Goal: Task Accomplishment & Management: Complete application form

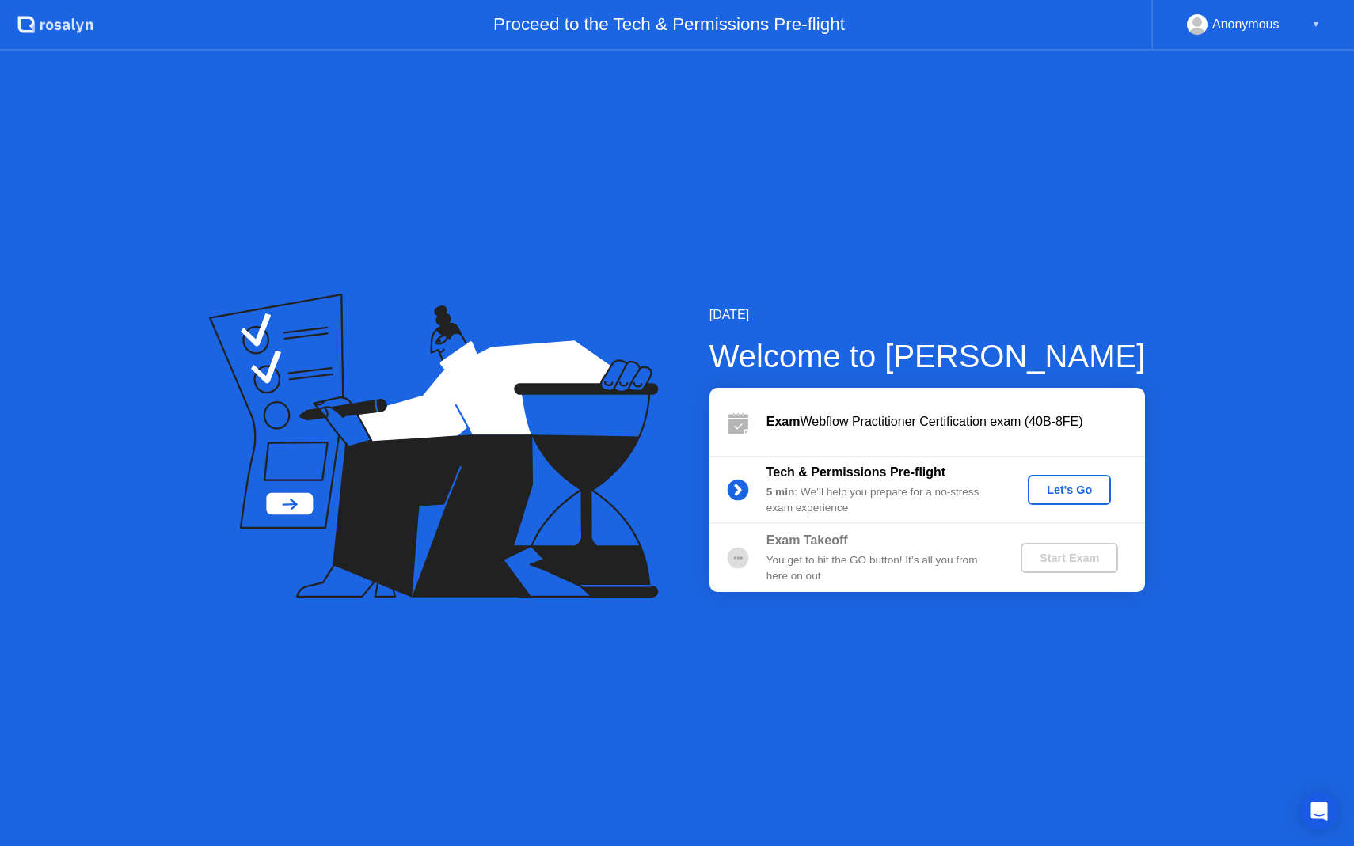
click at [1056, 487] on div "Let's Go" at bounding box center [1069, 490] width 70 height 13
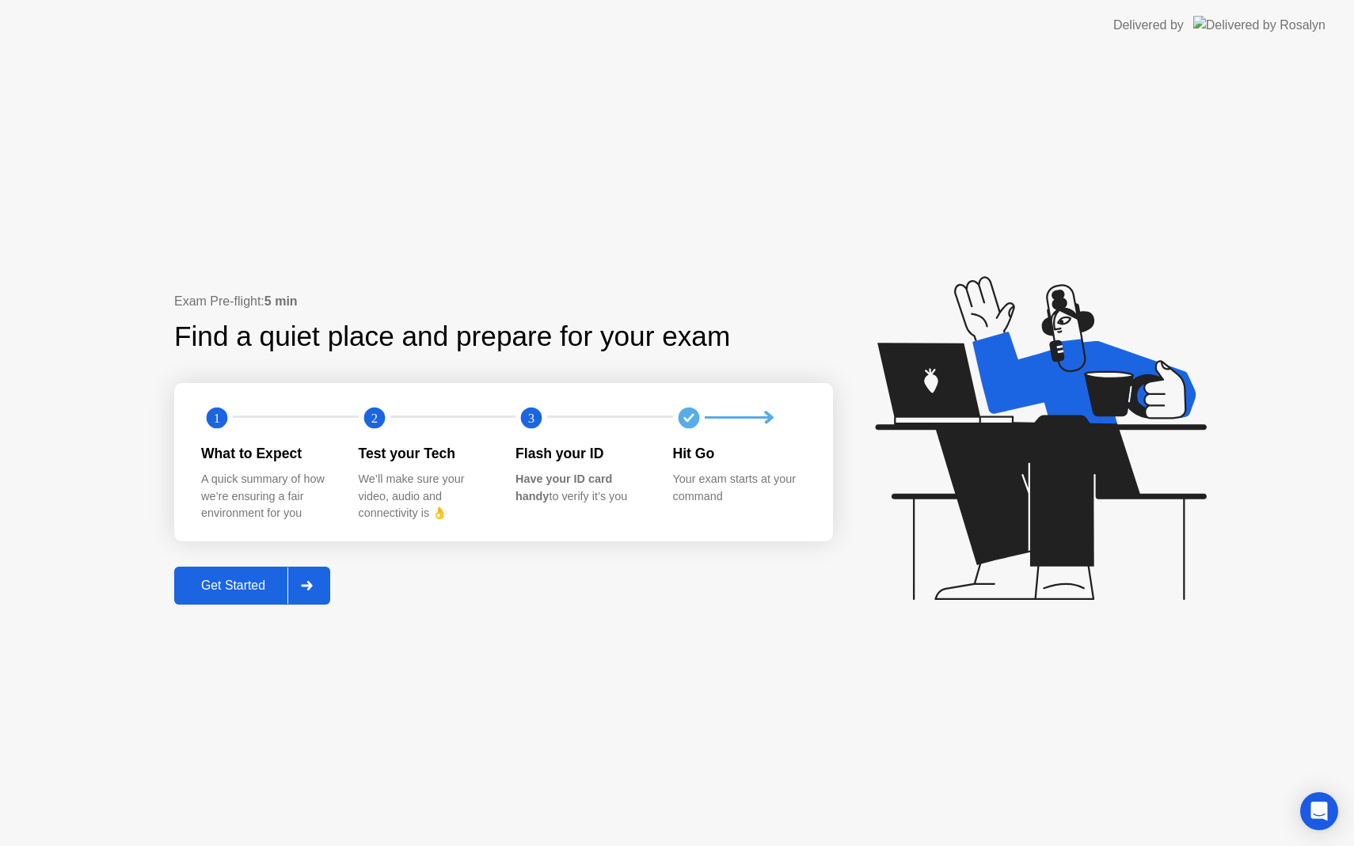
click at [221, 593] on div "Get Started" at bounding box center [233, 586] width 108 height 14
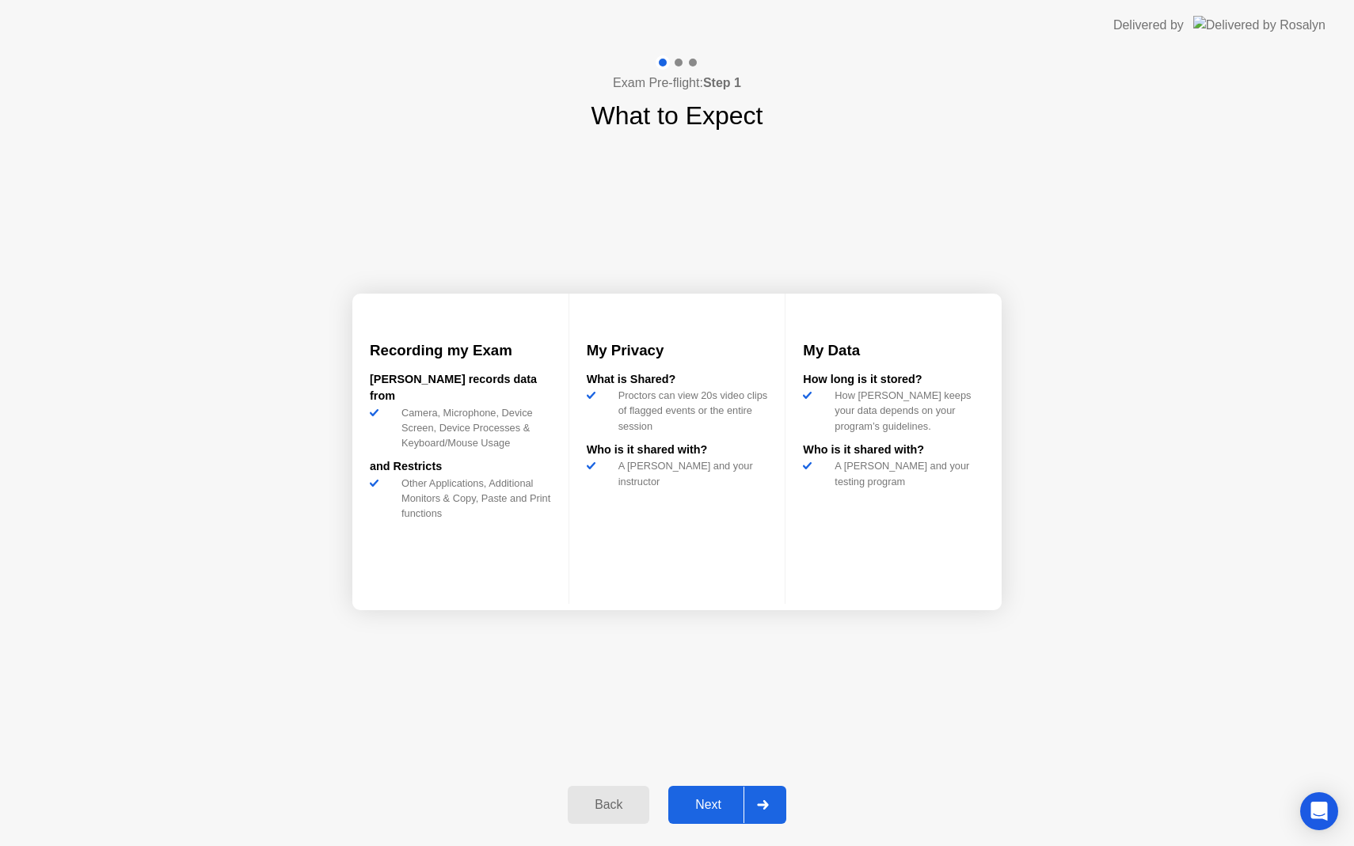
click at [705, 803] on div "Next" at bounding box center [708, 805] width 70 height 14
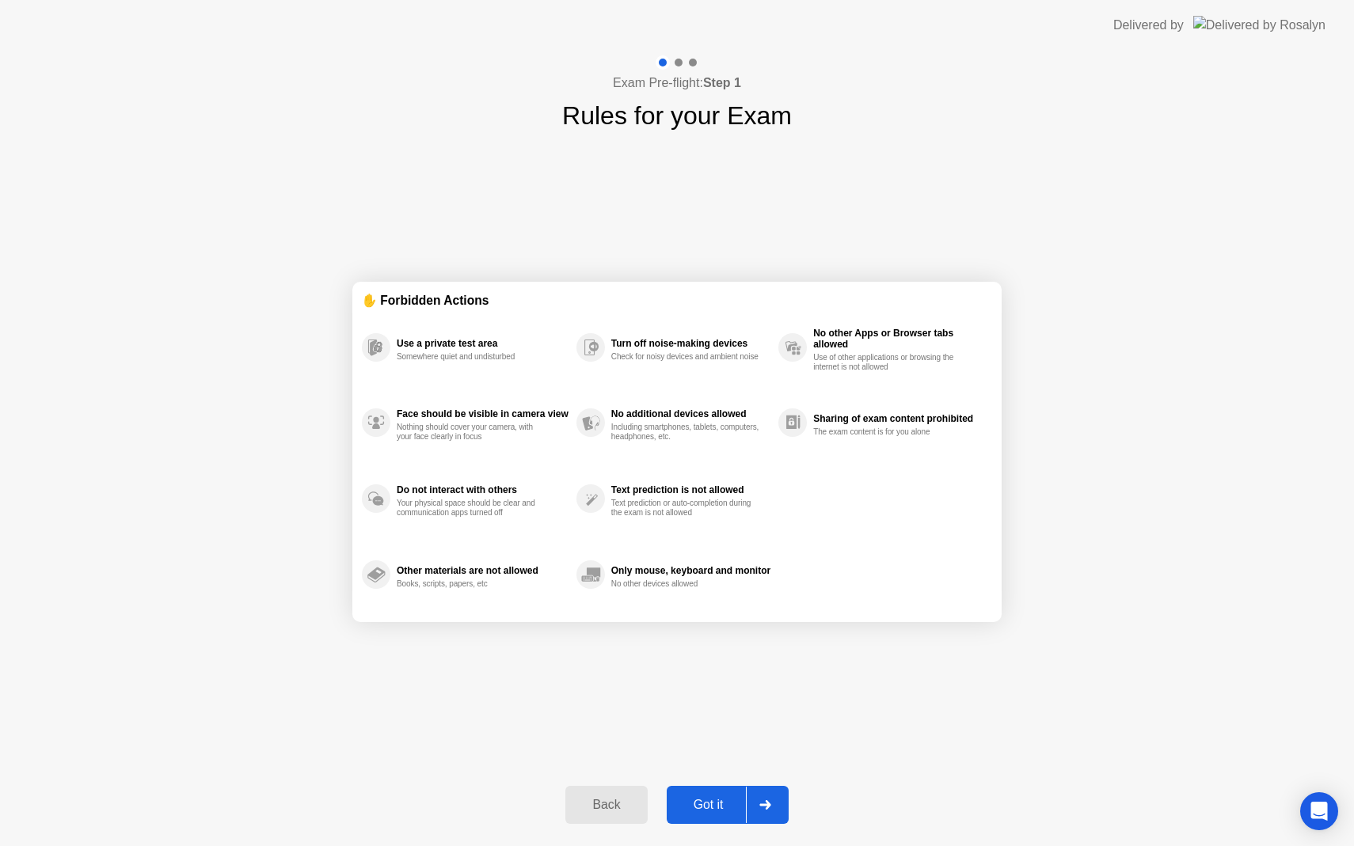
click at [689, 793] on button "Got it" at bounding box center [727, 805] width 122 height 38
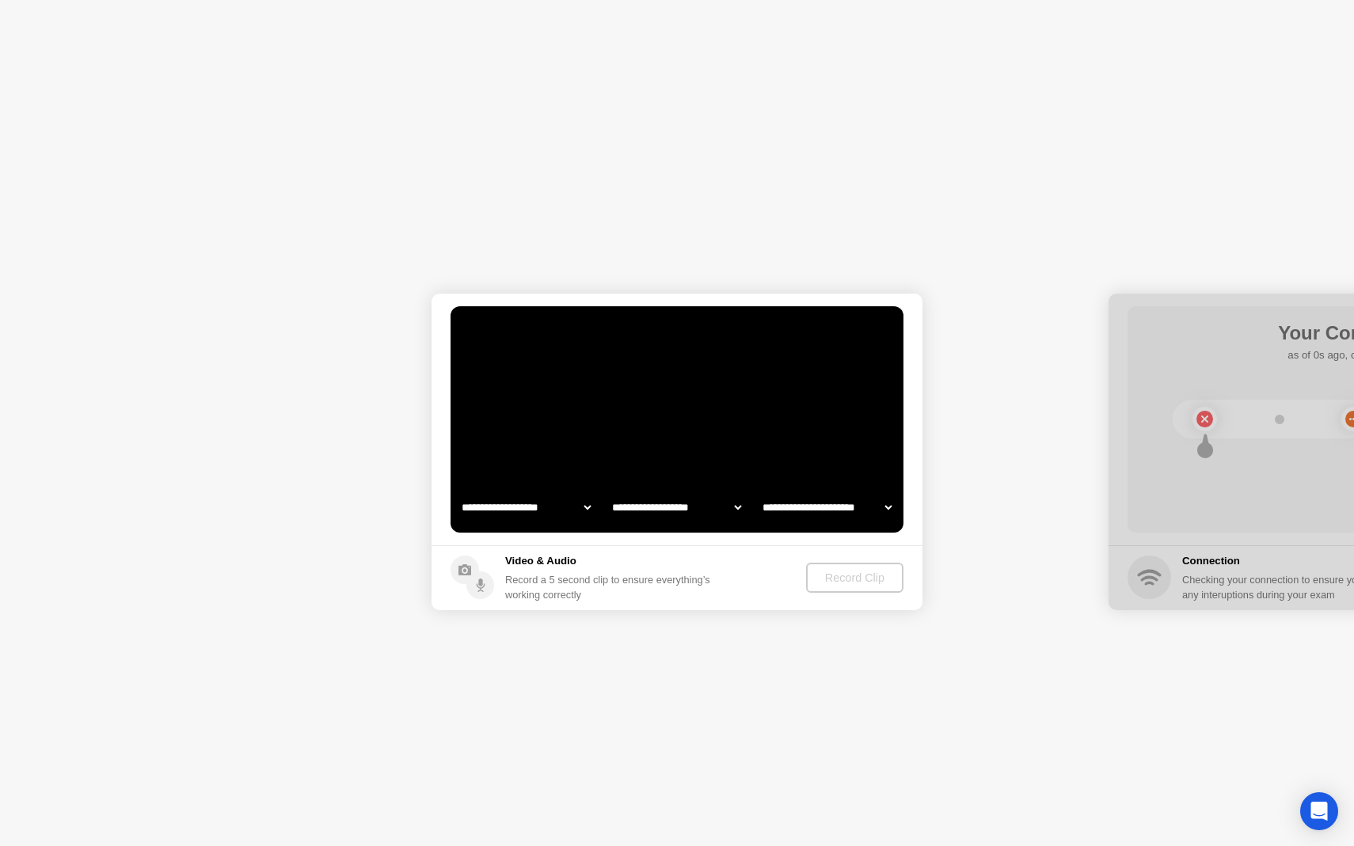
select select "**********"
select select "*******"
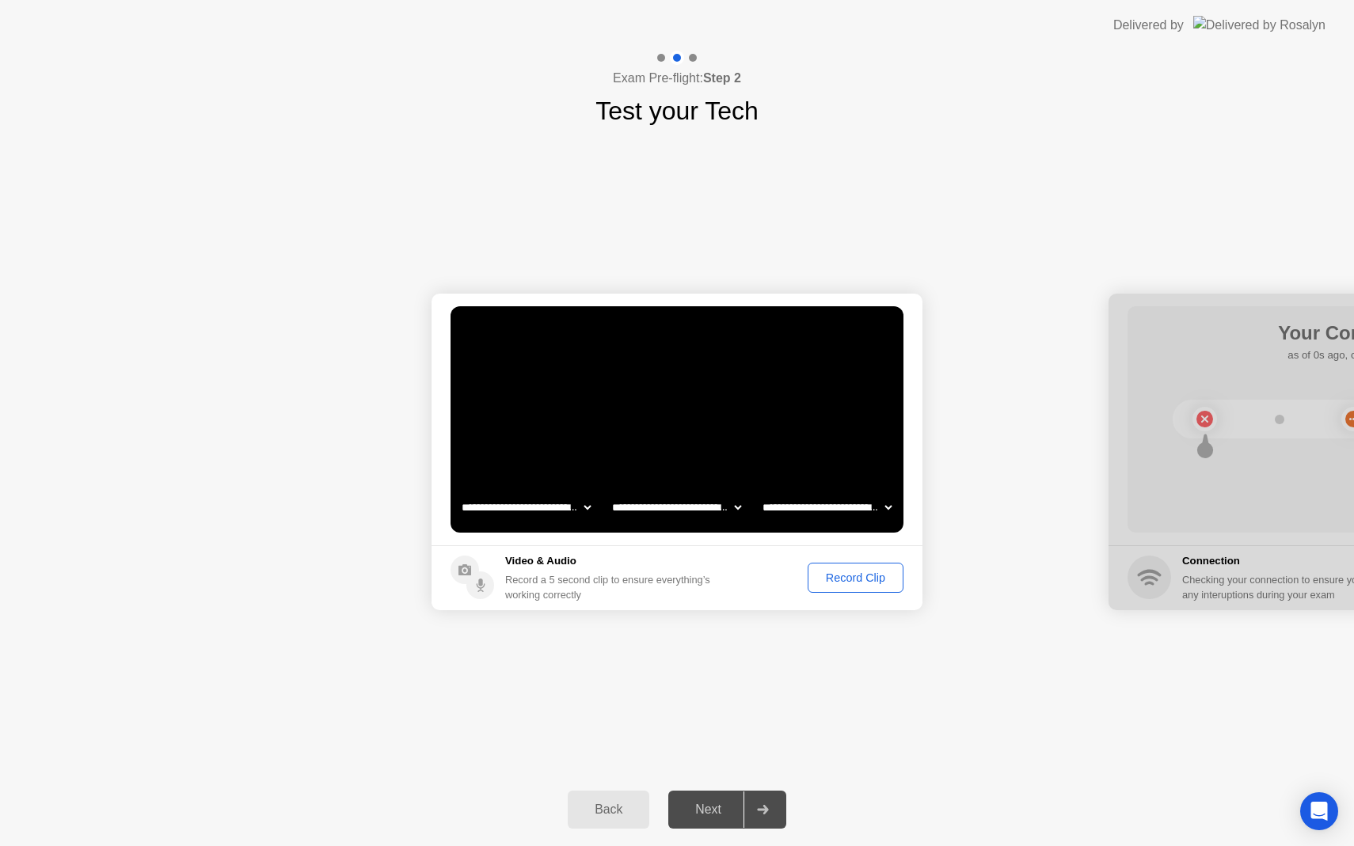
click at [830, 579] on div "Record Clip" at bounding box center [855, 577] width 85 height 13
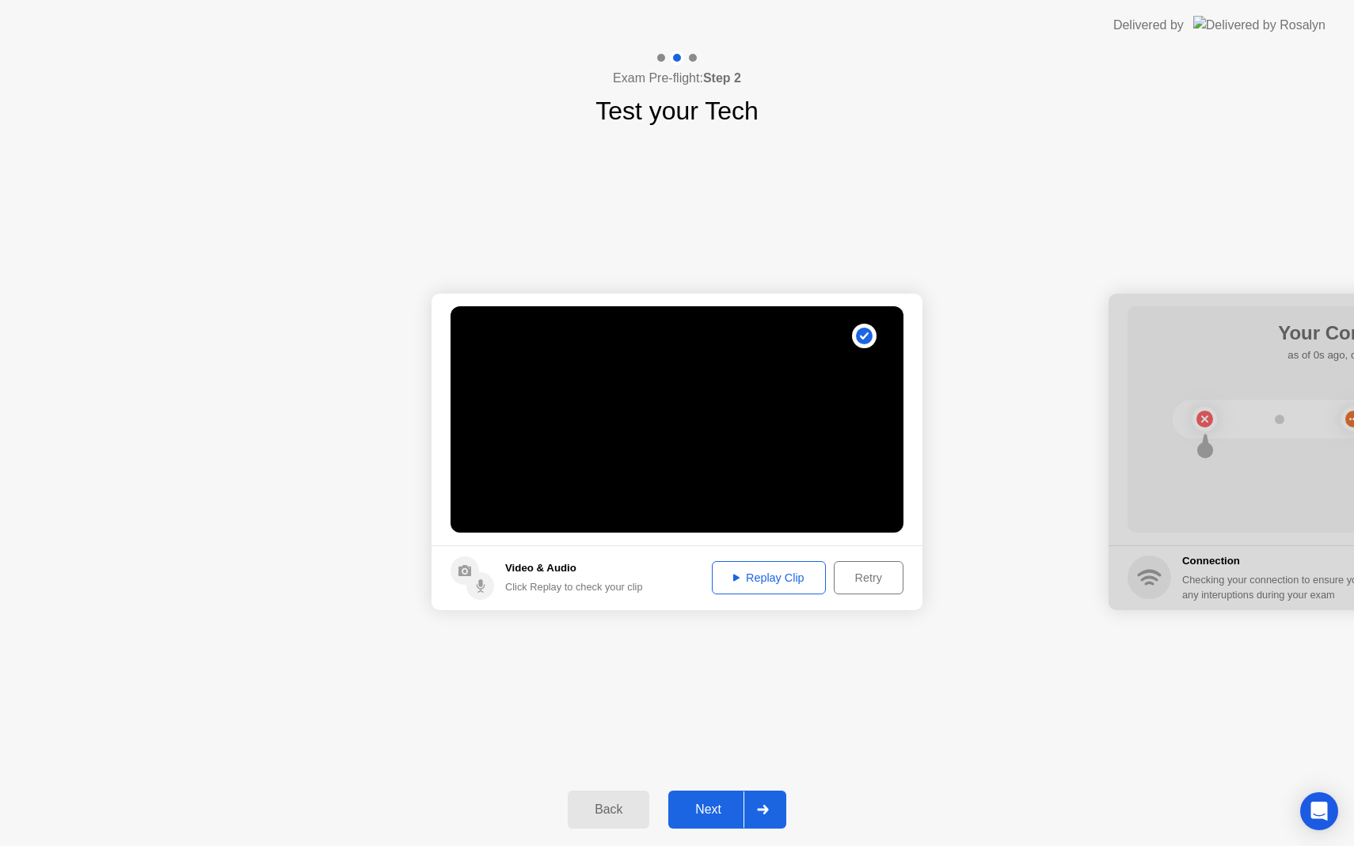
click at [764, 583] on div "Replay Clip" at bounding box center [768, 577] width 103 height 13
click at [844, 575] on div "Retry" at bounding box center [868, 577] width 59 height 13
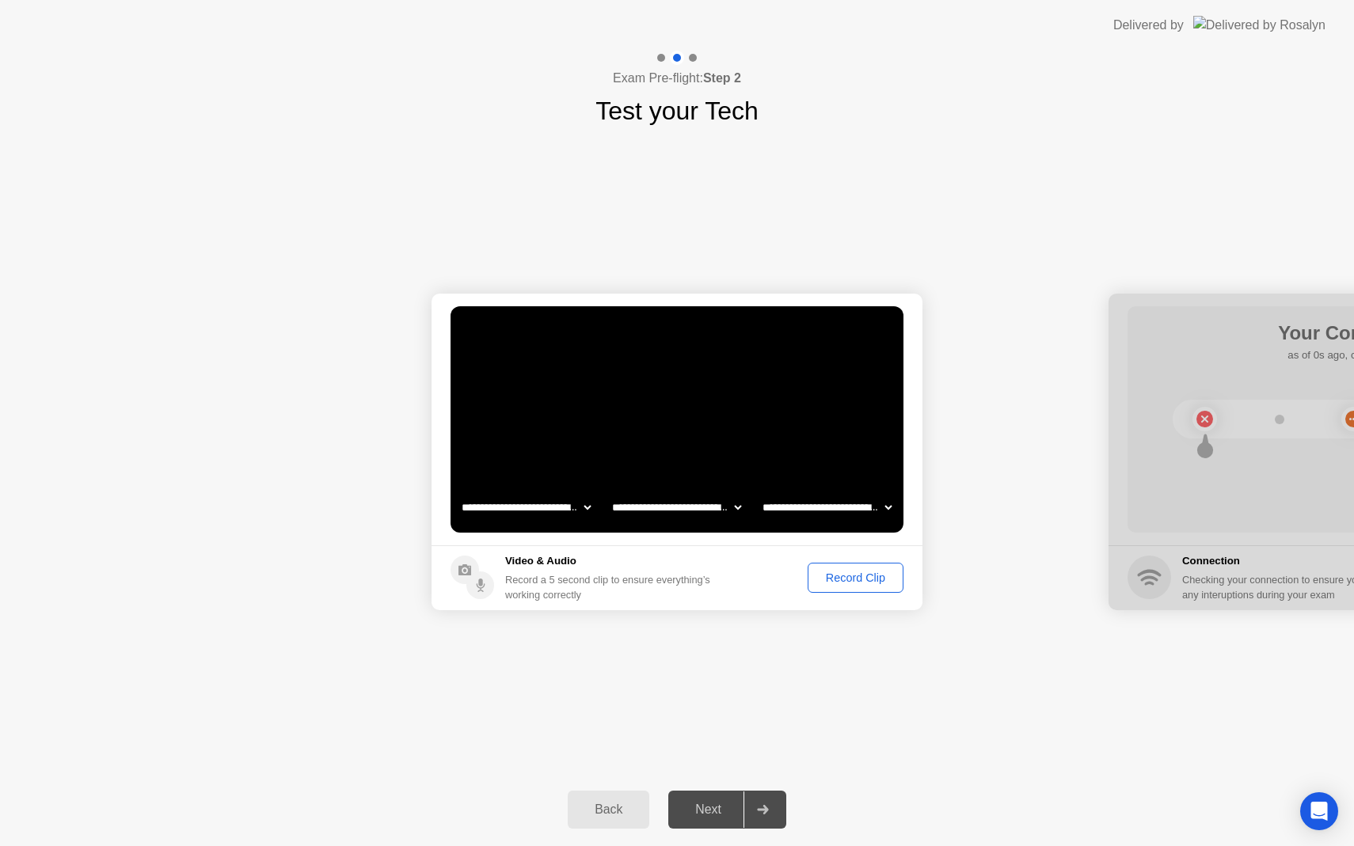
click at [844, 575] on div "Record Clip" at bounding box center [855, 577] width 85 height 13
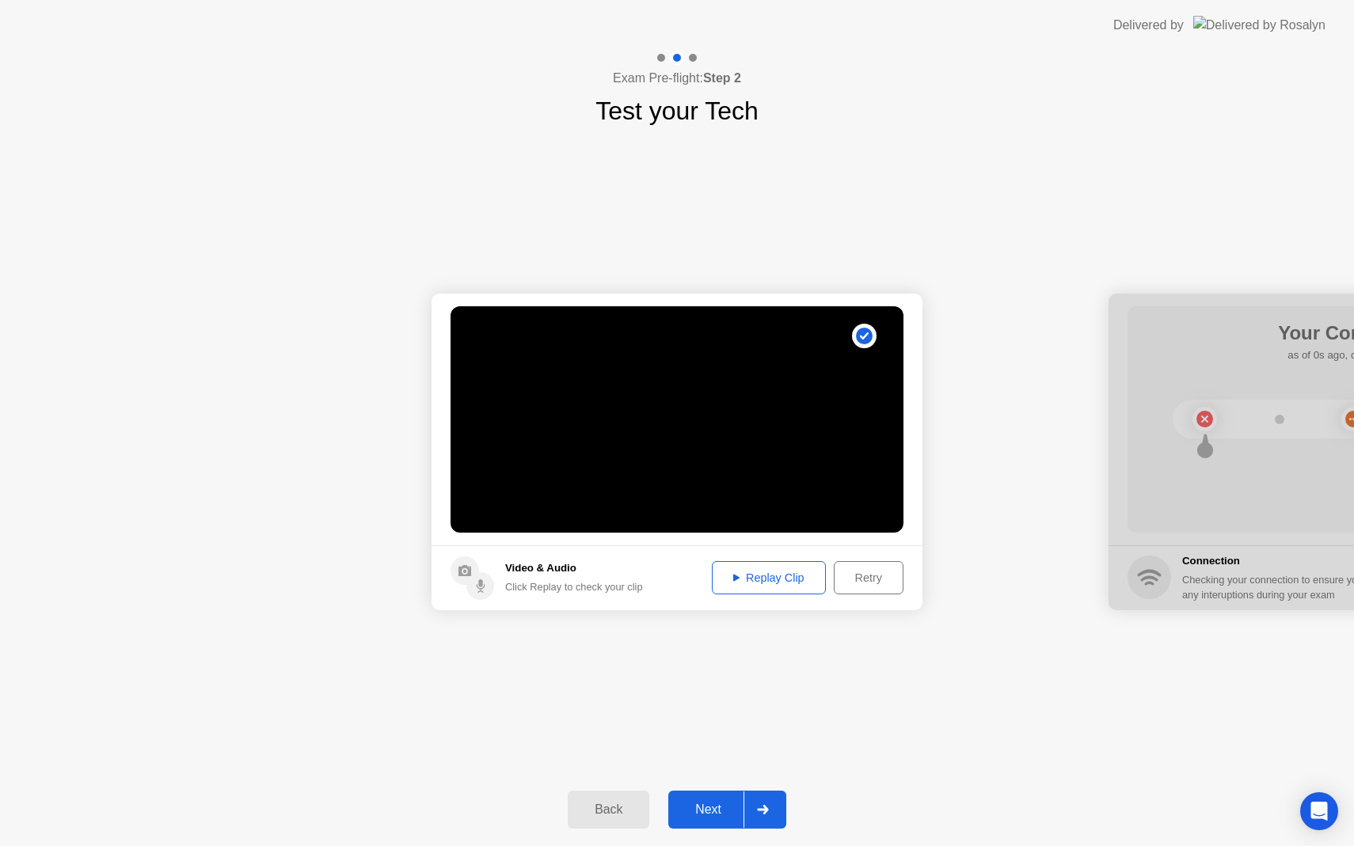
click at [784, 584] on div "Replay Clip" at bounding box center [768, 577] width 103 height 13
click at [704, 803] on div "Next" at bounding box center [708, 810] width 70 height 14
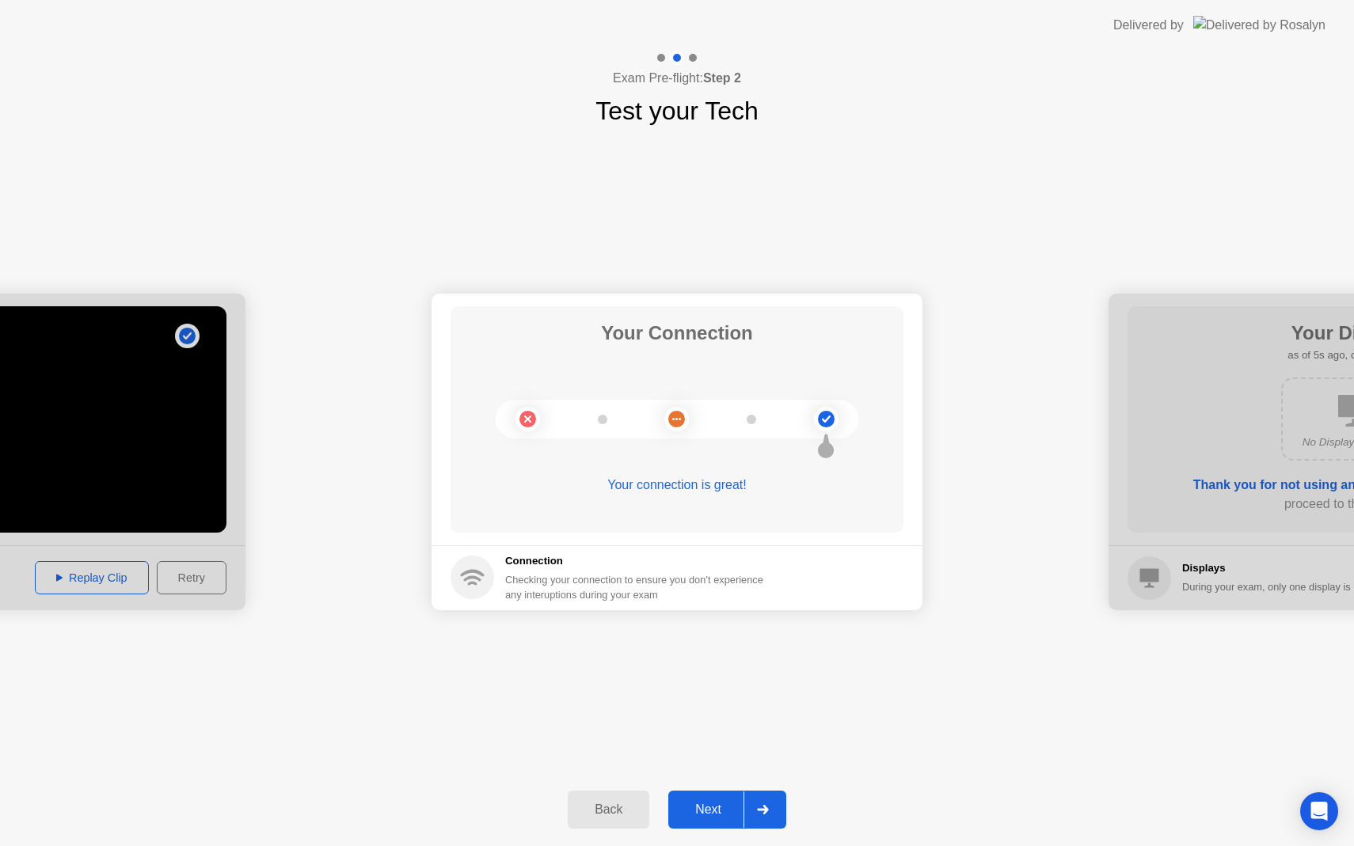
click at [700, 810] on div "Next" at bounding box center [708, 810] width 70 height 14
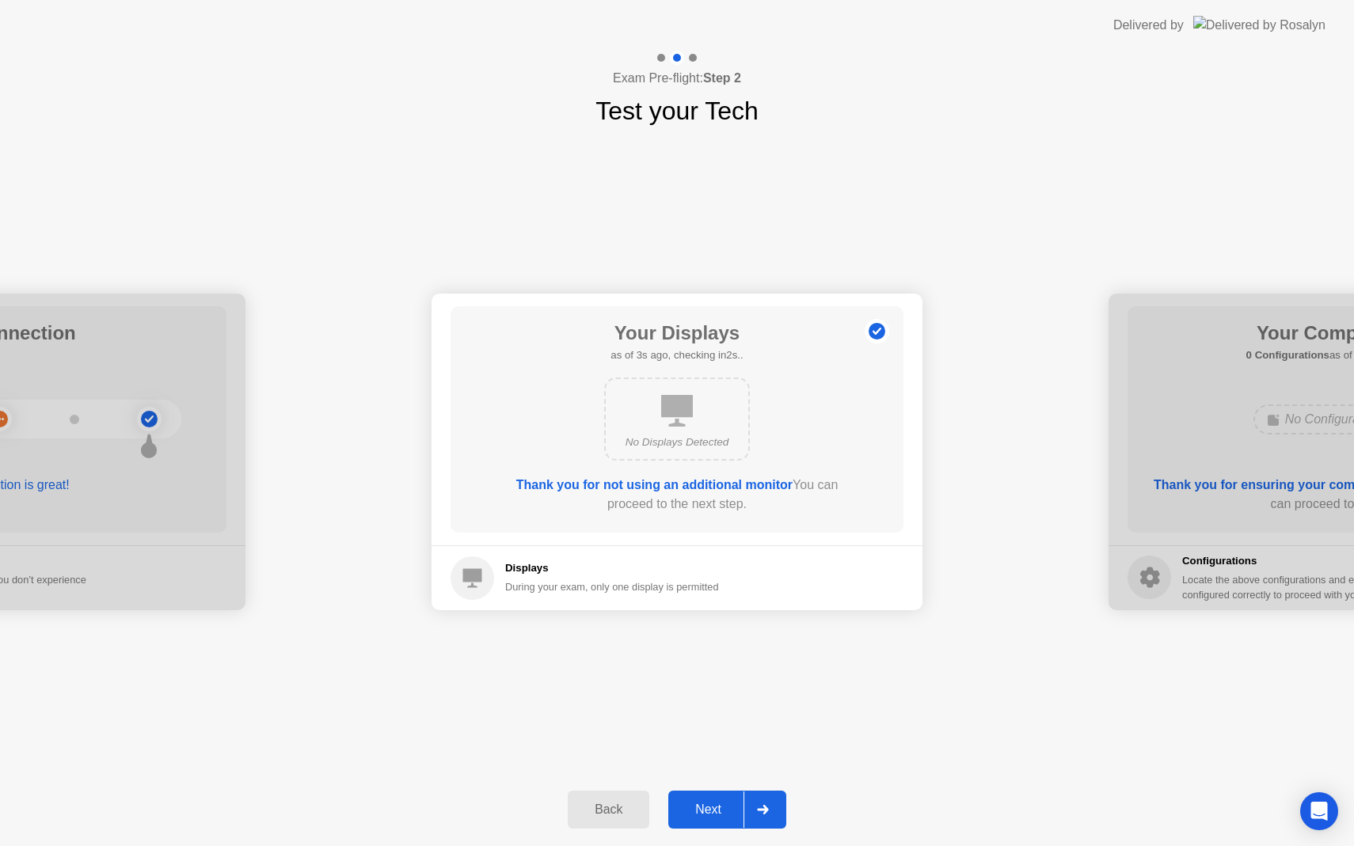
click at [703, 807] on div "Next" at bounding box center [708, 810] width 70 height 14
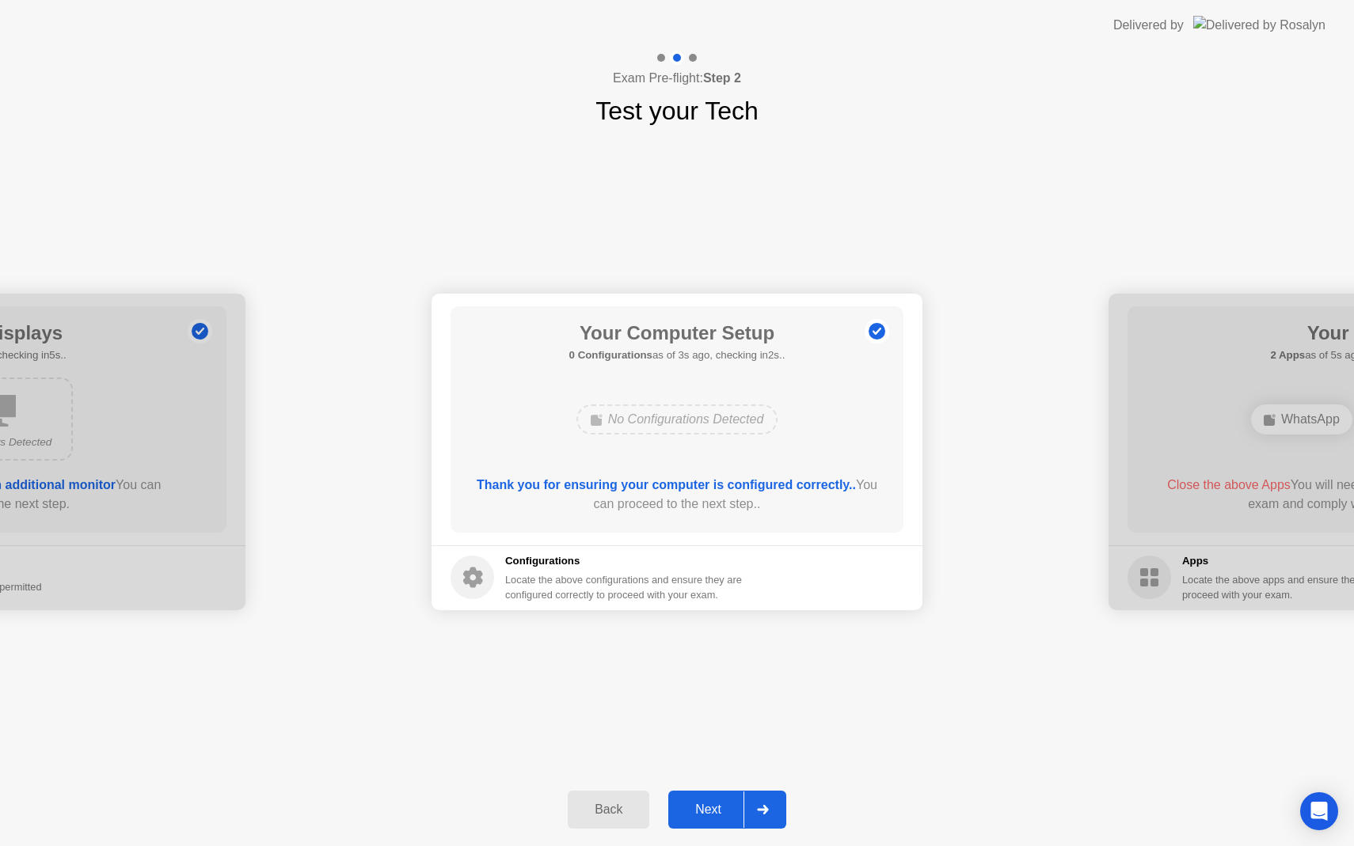
click at [703, 807] on div "Next" at bounding box center [708, 810] width 70 height 14
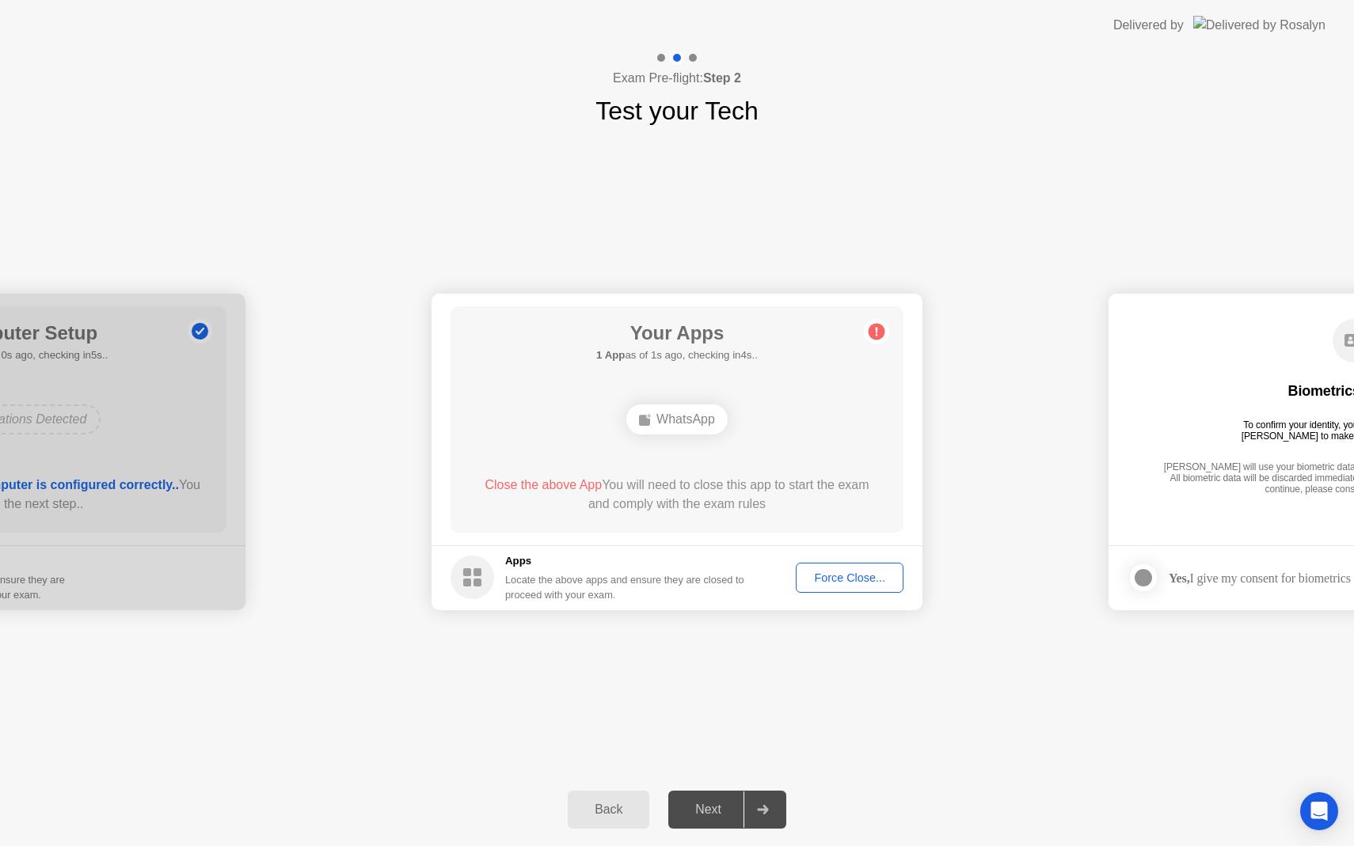
click at [634, 482] on div "Close the above App You will need to close this app to start the exam and compl…" at bounding box center [677, 495] width 408 height 38
click at [666, 487] on div "Close the above App You will need to close this app to start the exam and compl…" at bounding box center [677, 495] width 408 height 38
click at [575, 484] on span "Close the above App" at bounding box center [542, 484] width 117 height 13
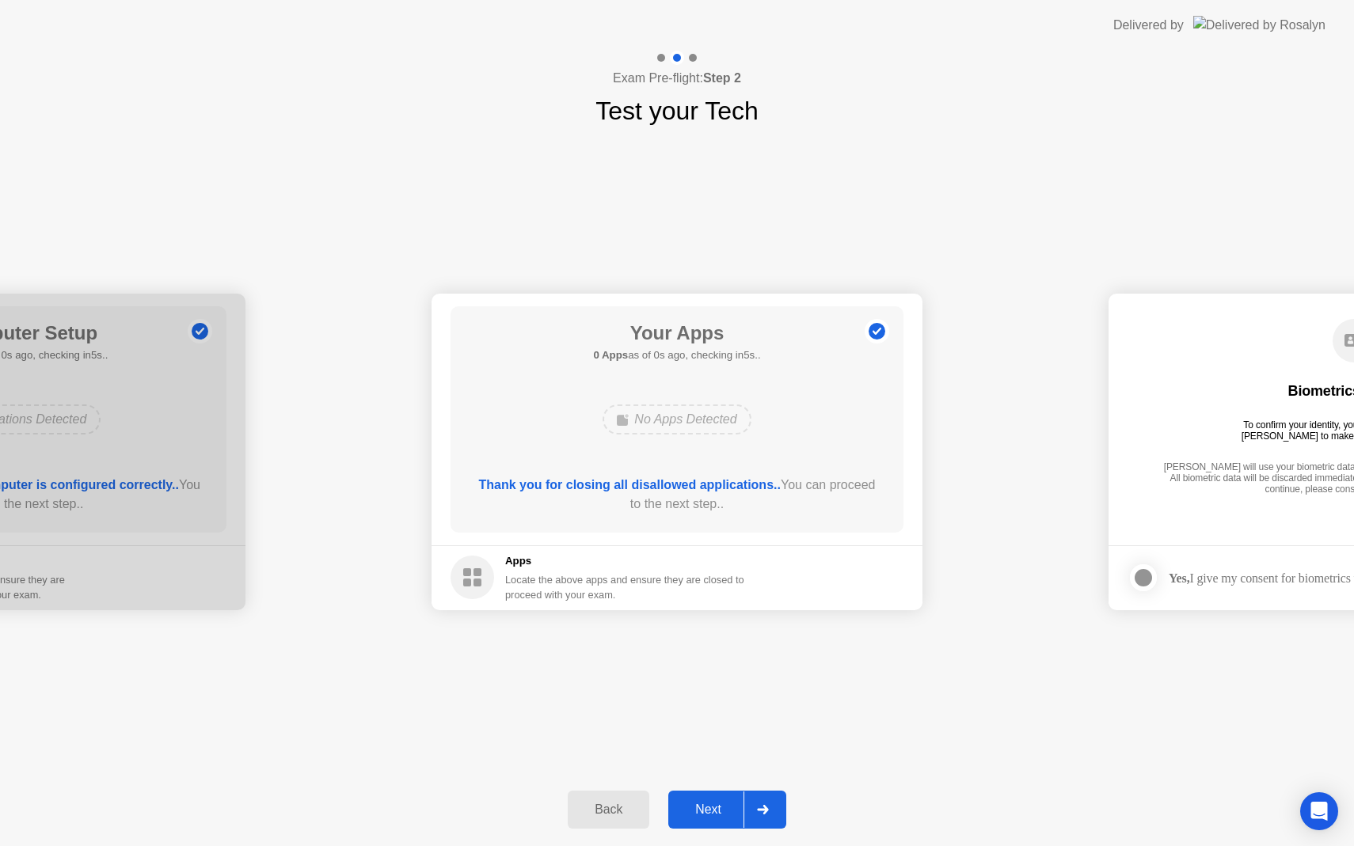
click at [661, 425] on div "No Apps Detected" at bounding box center [676, 419] width 148 height 30
click at [708, 810] on div "Next" at bounding box center [708, 810] width 70 height 14
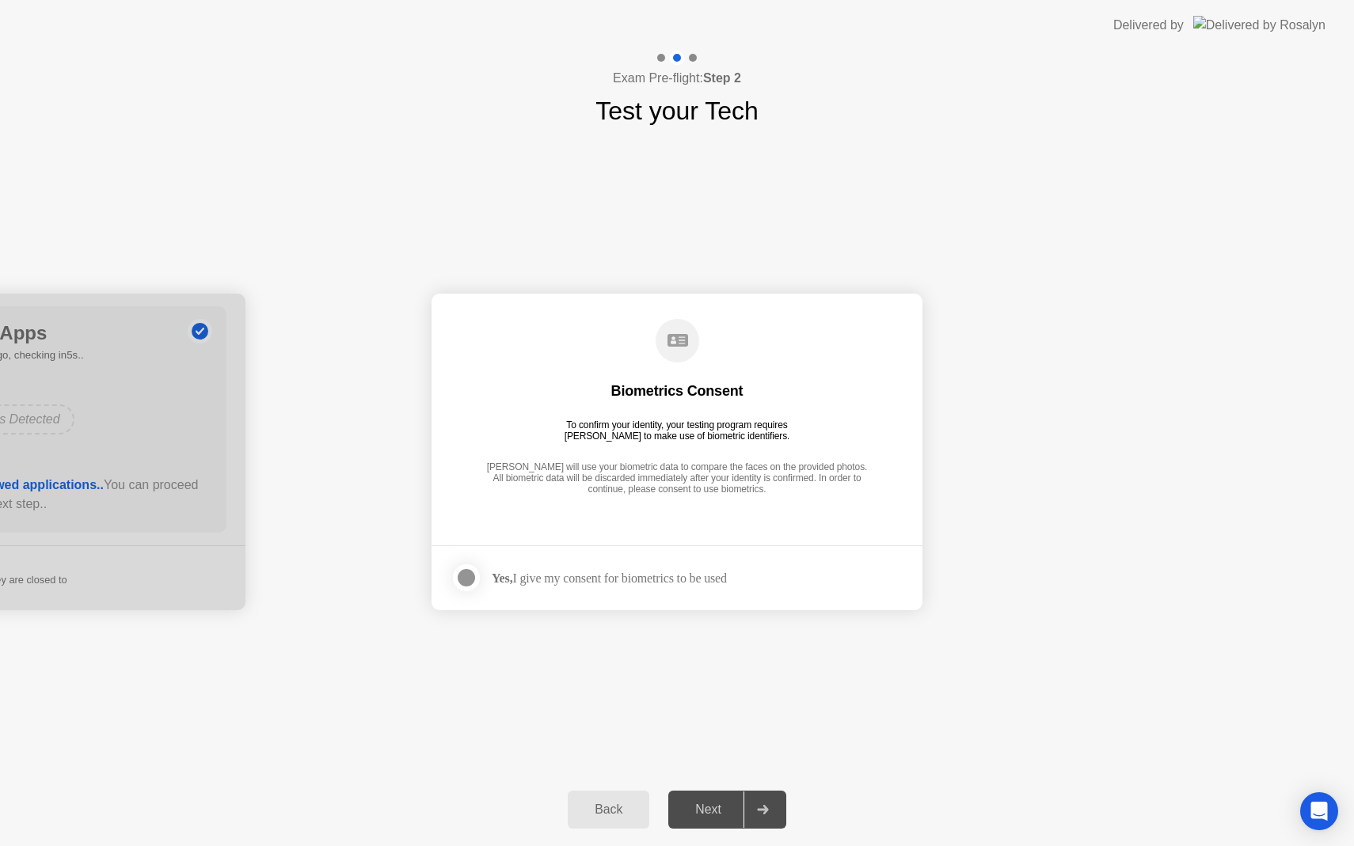
click at [468, 579] on div at bounding box center [466, 577] width 19 height 19
click at [718, 803] on div "Next" at bounding box center [708, 810] width 70 height 14
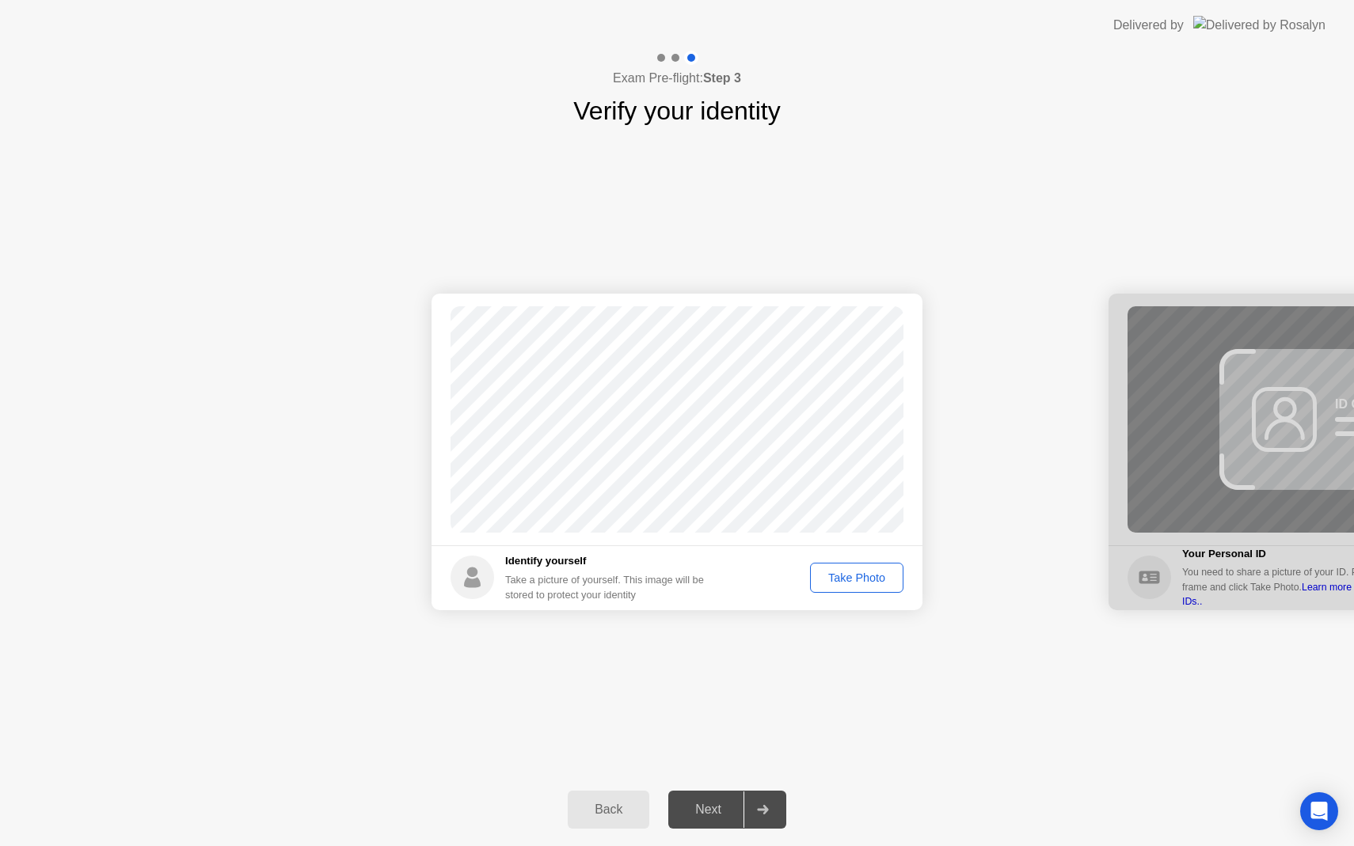
click at [841, 581] on div "Take Photo" at bounding box center [856, 577] width 82 height 13
click at [855, 575] on div "Retake" at bounding box center [867, 577] width 62 height 13
click at [855, 575] on div "Take Photo" at bounding box center [856, 577] width 82 height 13
click at [718, 816] on div "Next" at bounding box center [708, 810] width 70 height 14
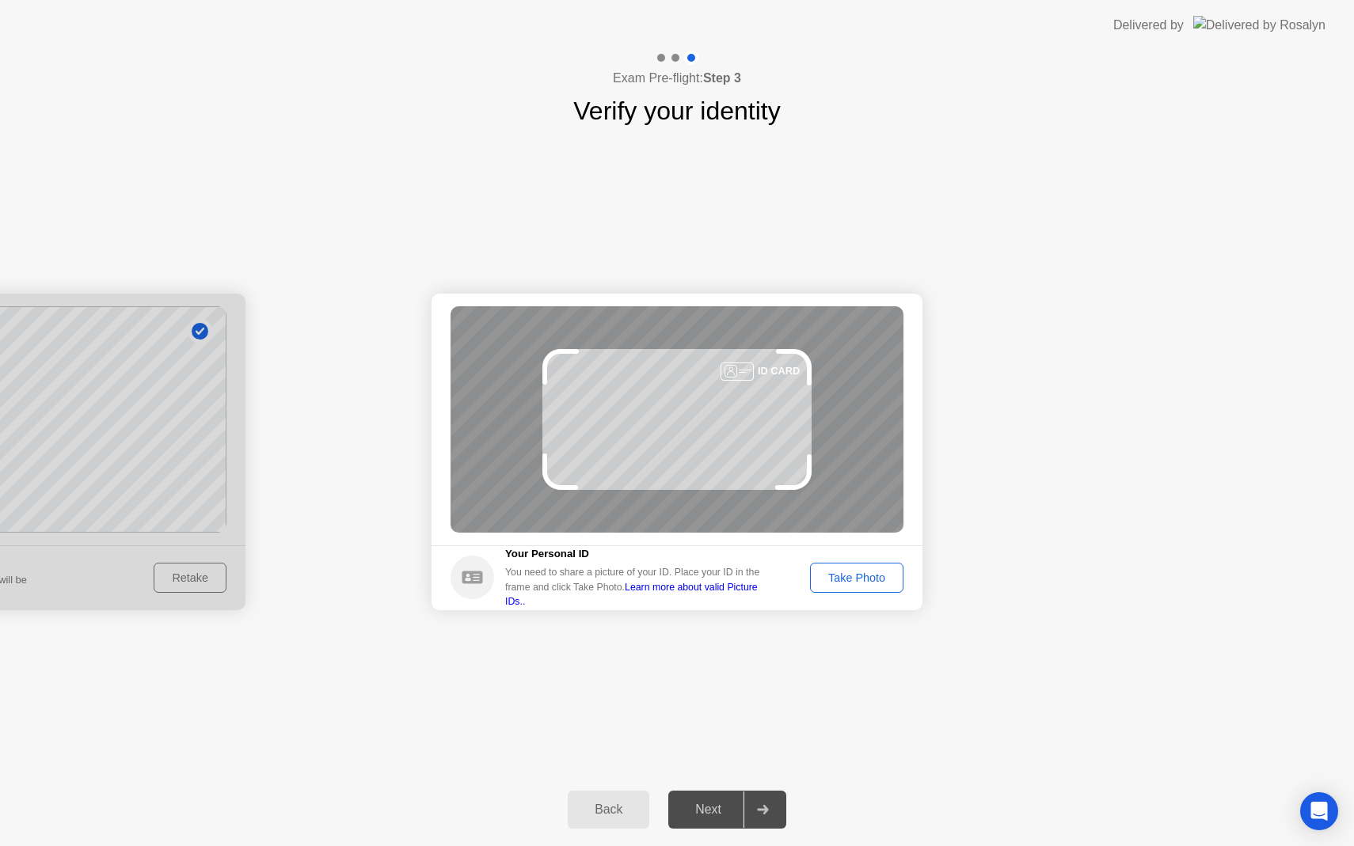
click at [865, 571] on div "Take Photo" at bounding box center [856, 577] width 82 height 13
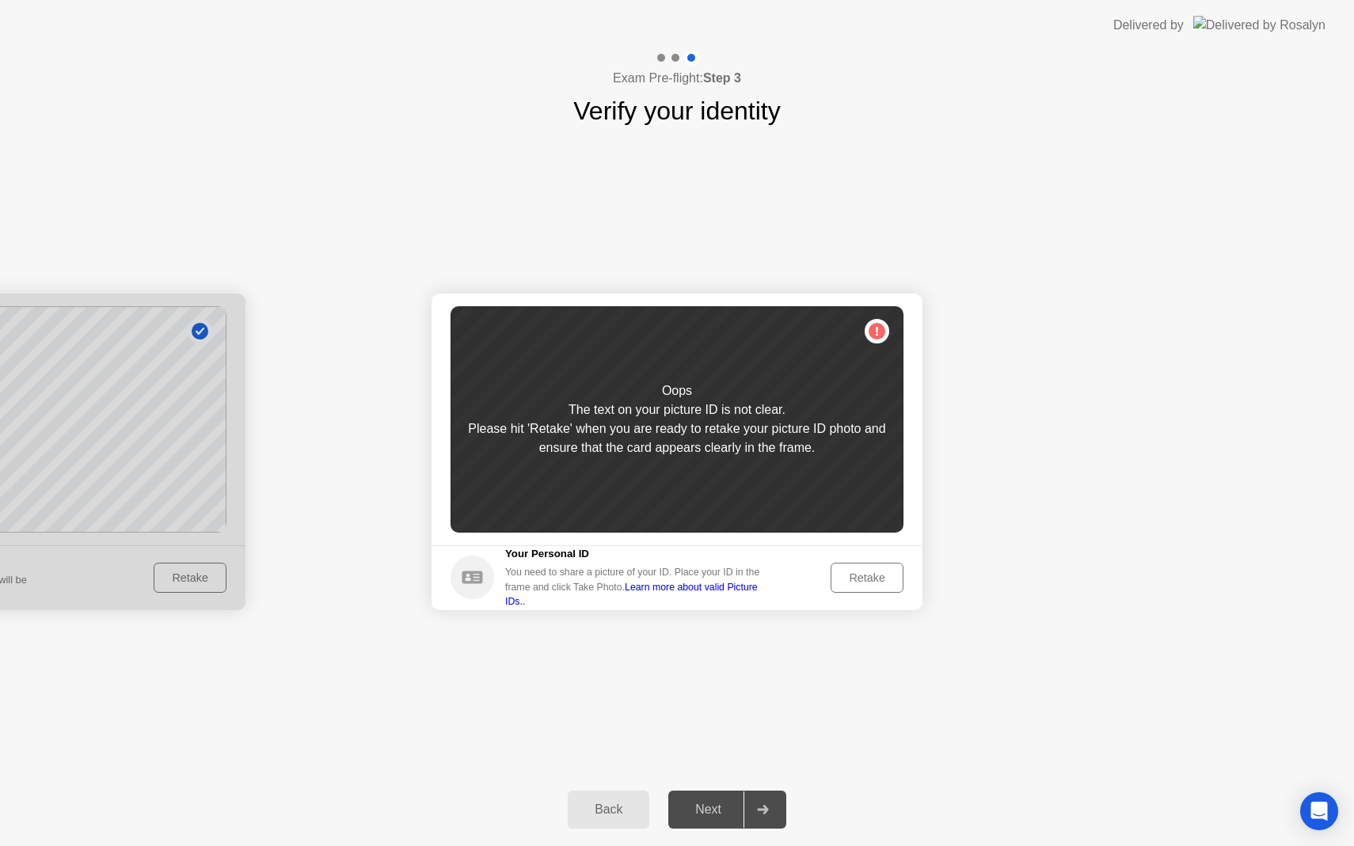
click at [865, 575] on div "Retake" at bounding box center [867, 577] width 62 height 13
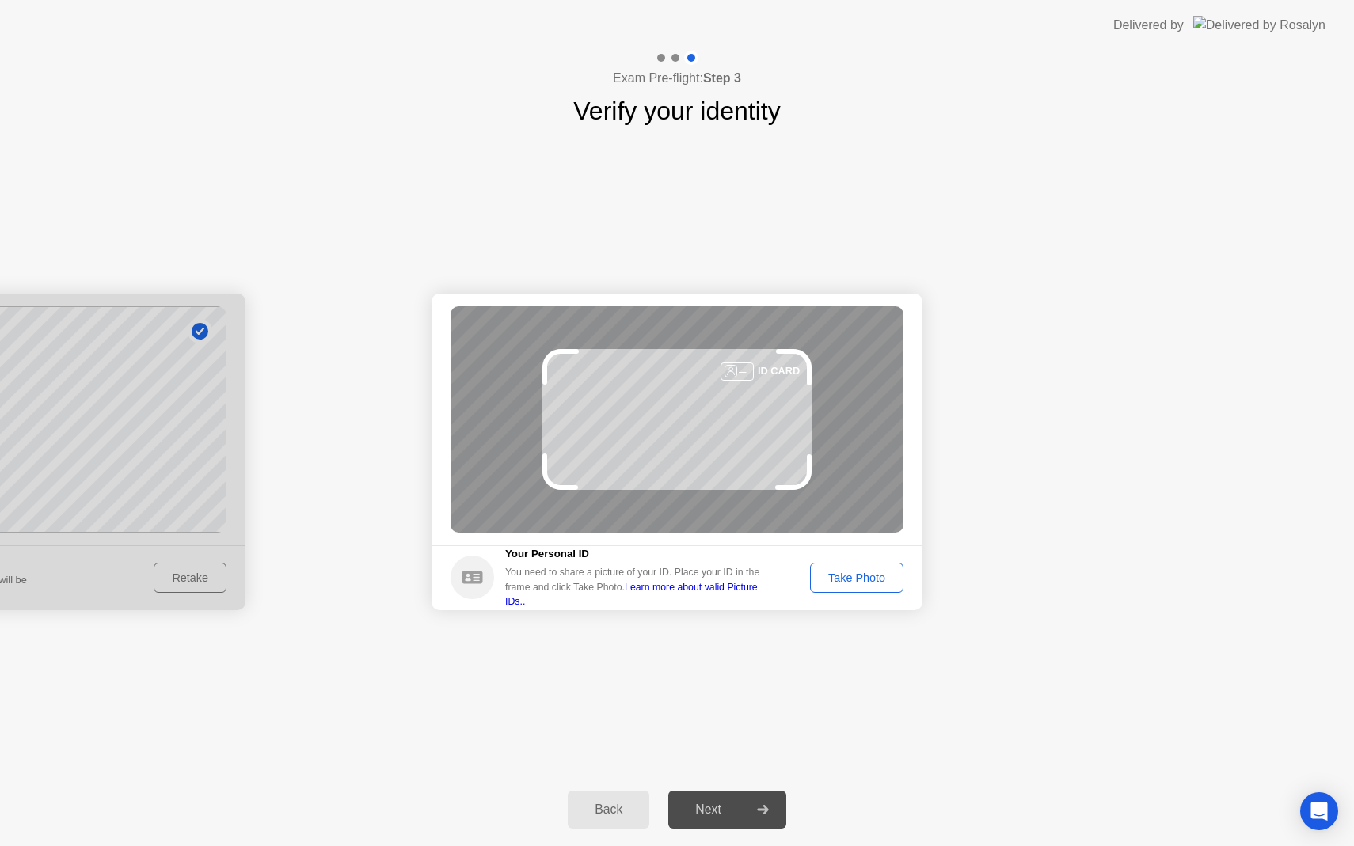
click at [844, 579] on div "Take Photo" at bounding box center [856, 577] width 82 height 13
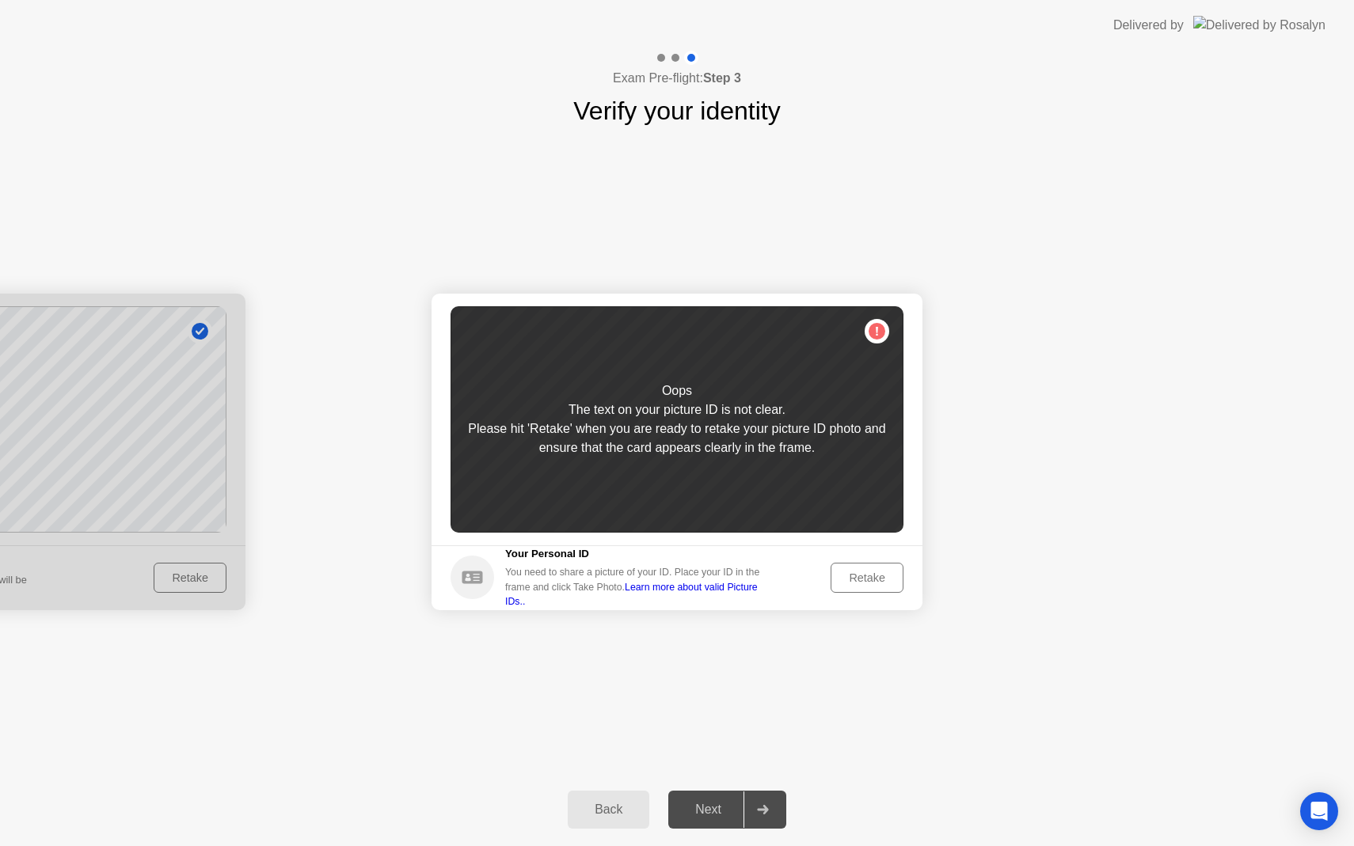
click at [844, 579] on div "Retake" at bounding box center [867, 577] width 62 height 13
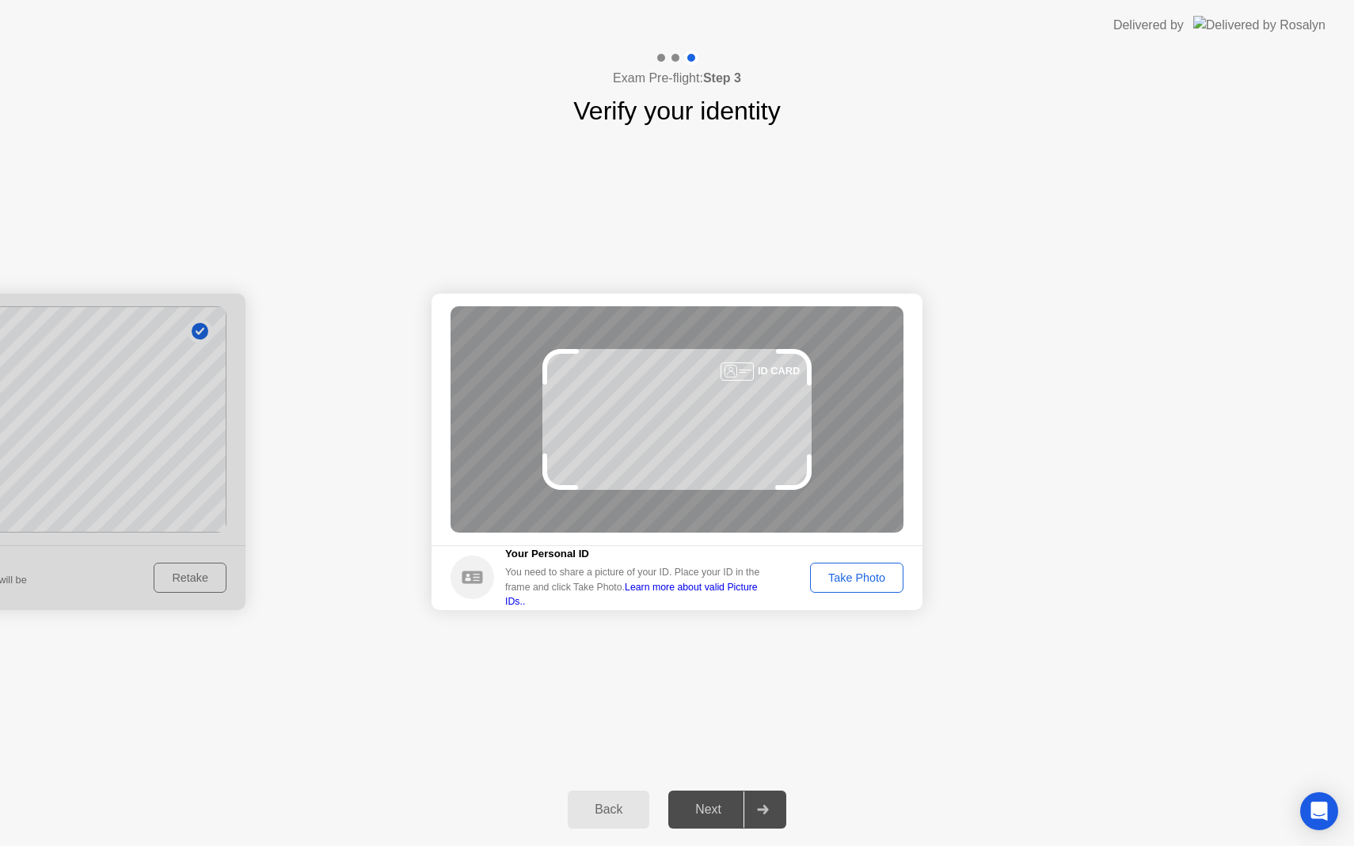
click at [844, 579] on div "Take Photo" at bounding box center [856, 577] width 82 height 13
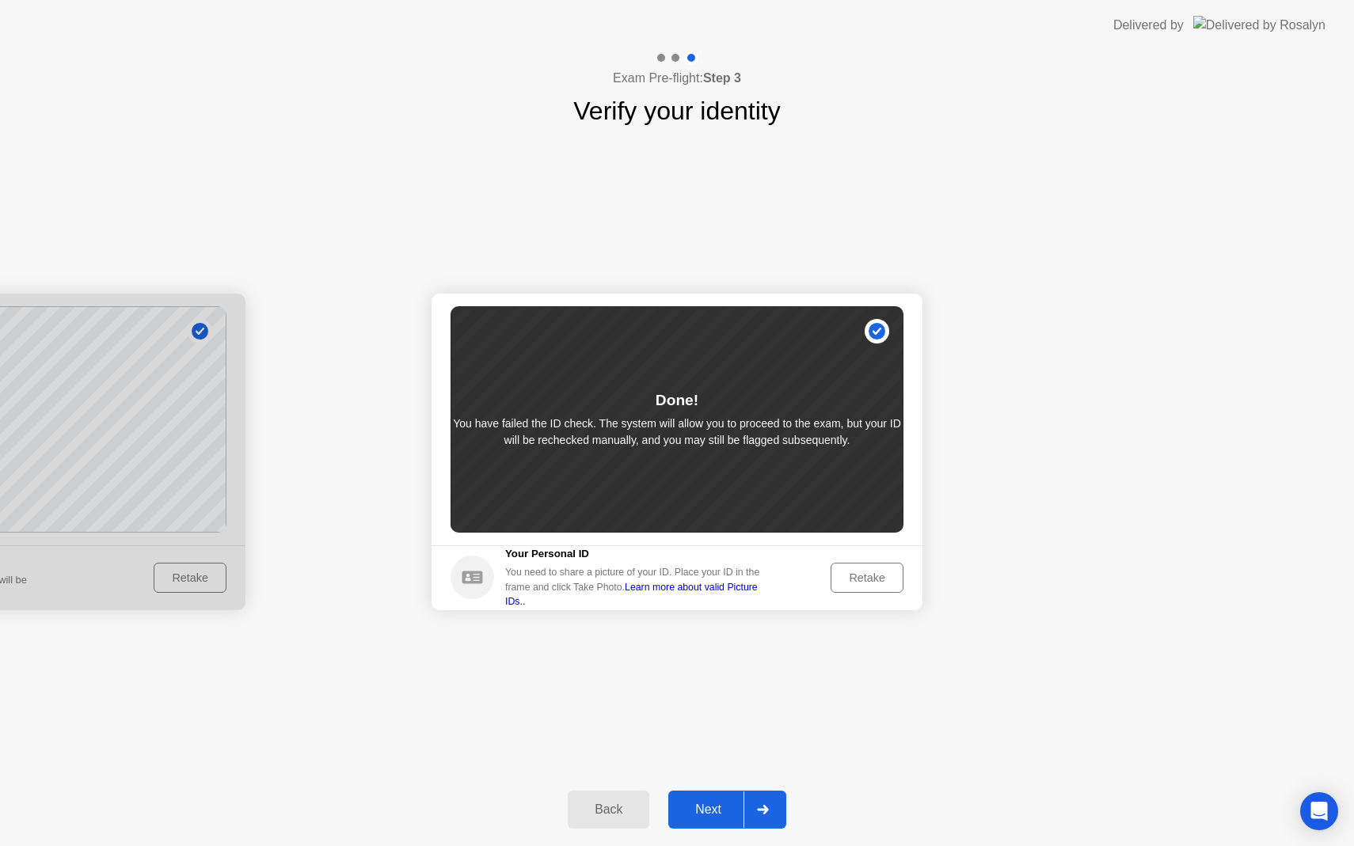
click at [867, 579] on div "Retake" at bounding box center [867, 577] width 62 height 13
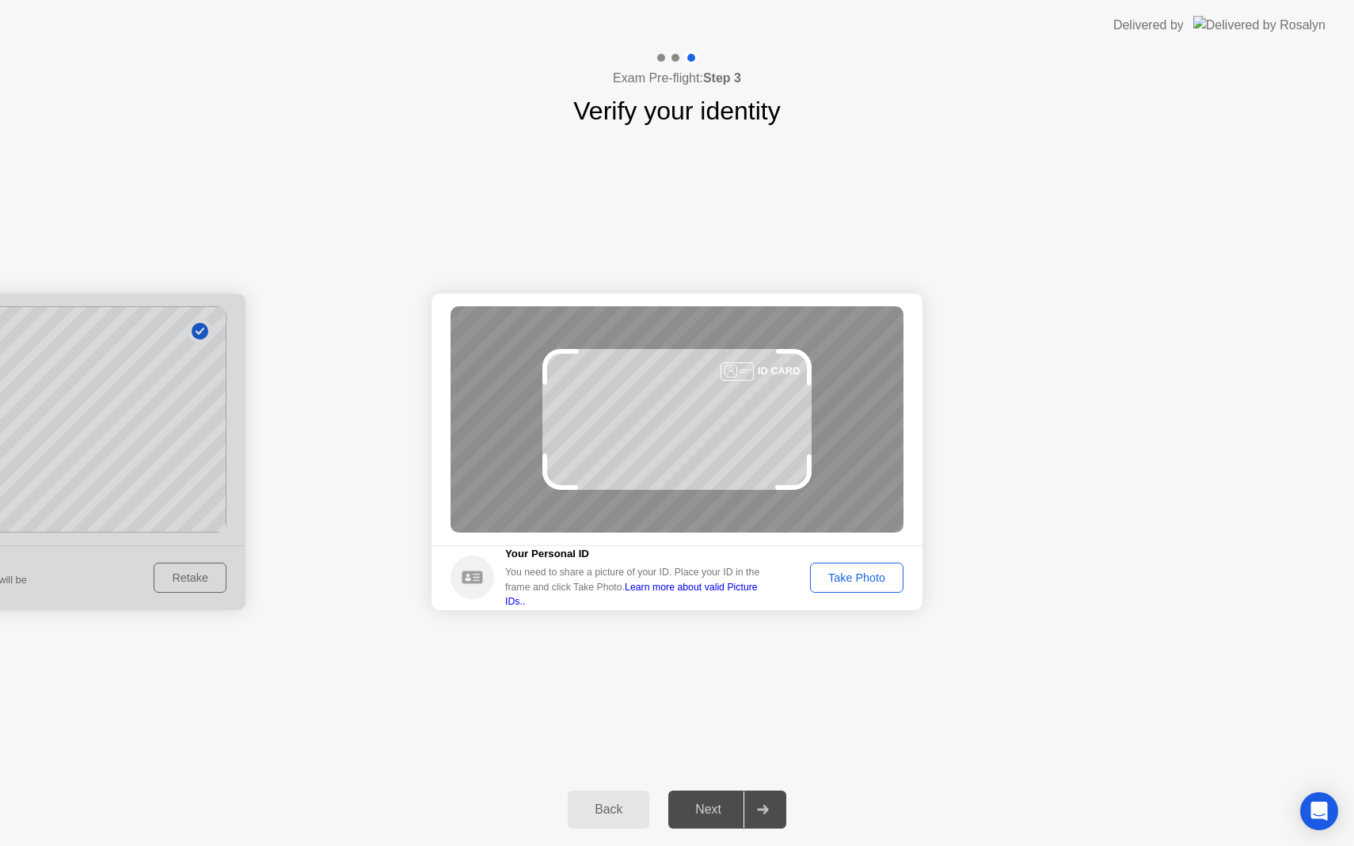
click at [867, 579] on div "Take Photo" at bounding box center [856, 577] width 82 height 13
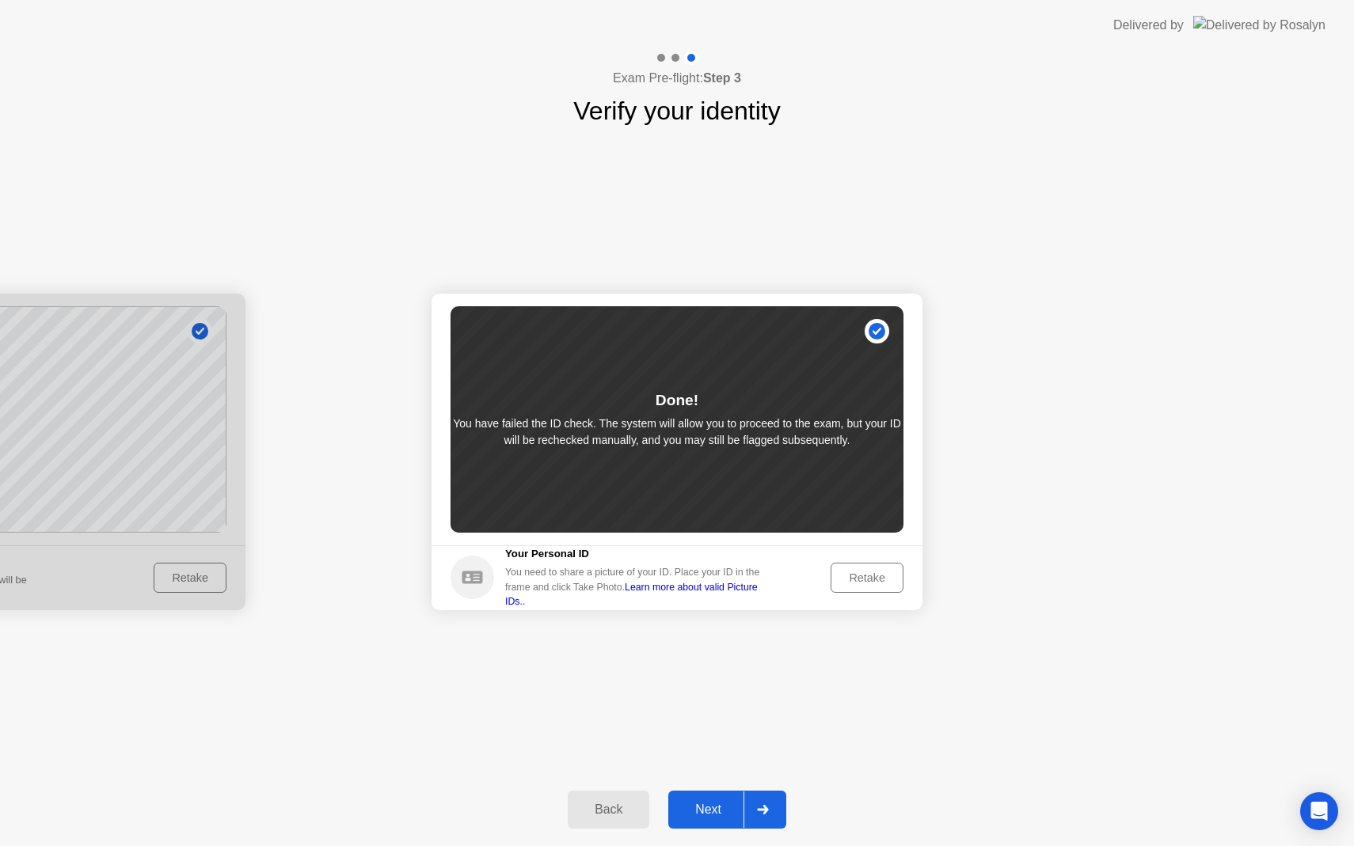
click at [714, 811] on div "Next" at bounding box center [708, 810] width 70 height 14
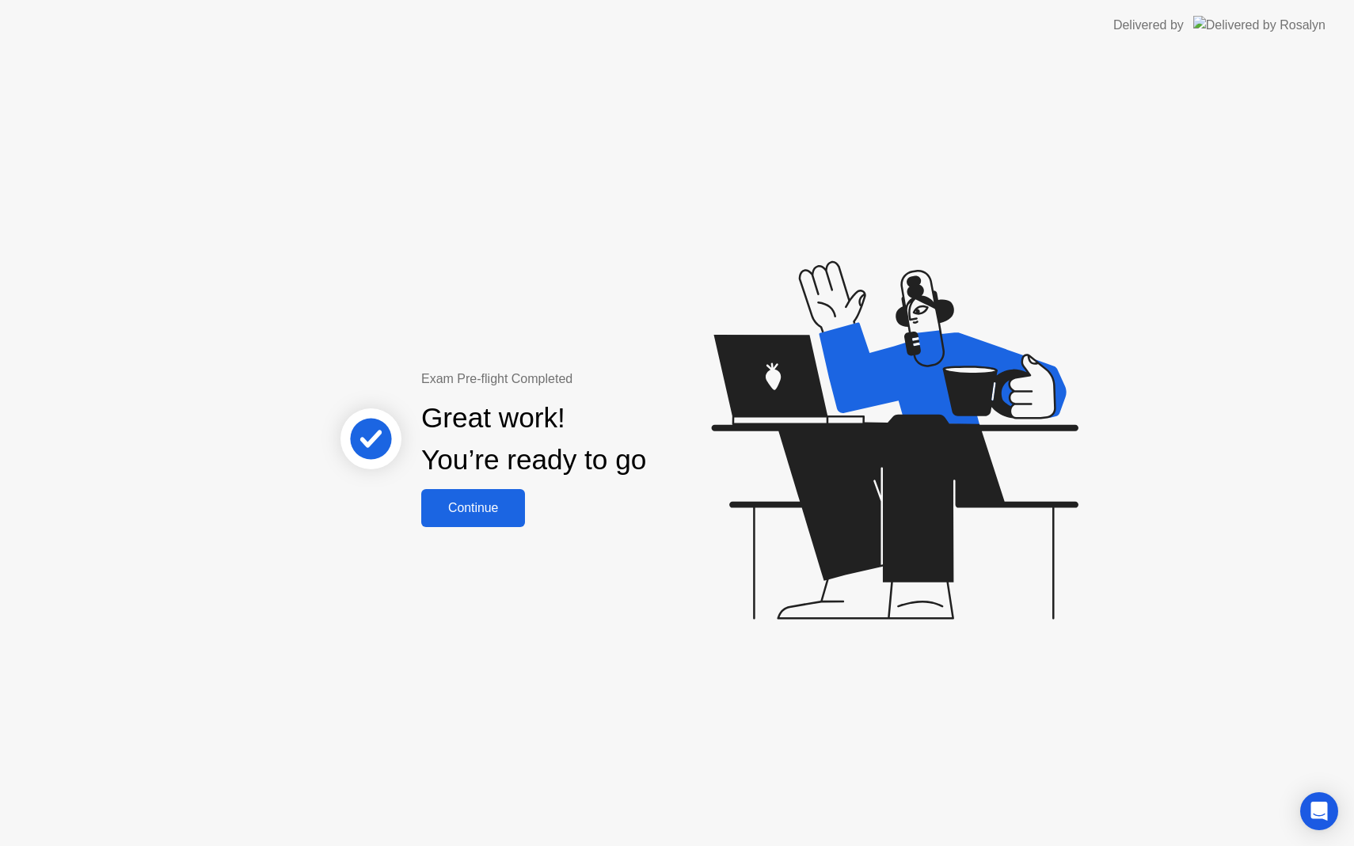
click at [491, 512] on div "Continue" at bounding box center [473, 508] width 94 height 14
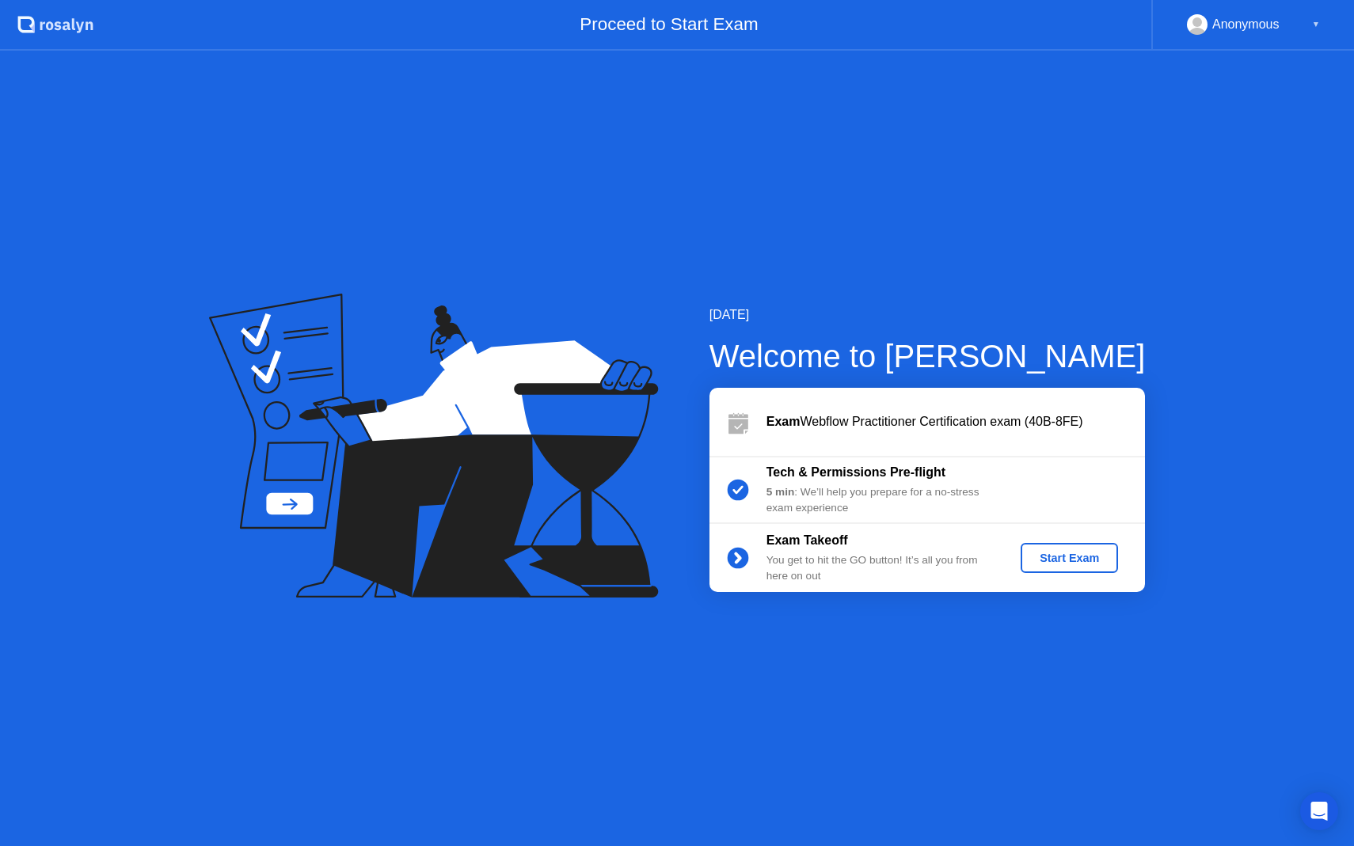
click at [1043, 559] on div "Start Exam" at bounding box center [1069, 558] width 85 height 13
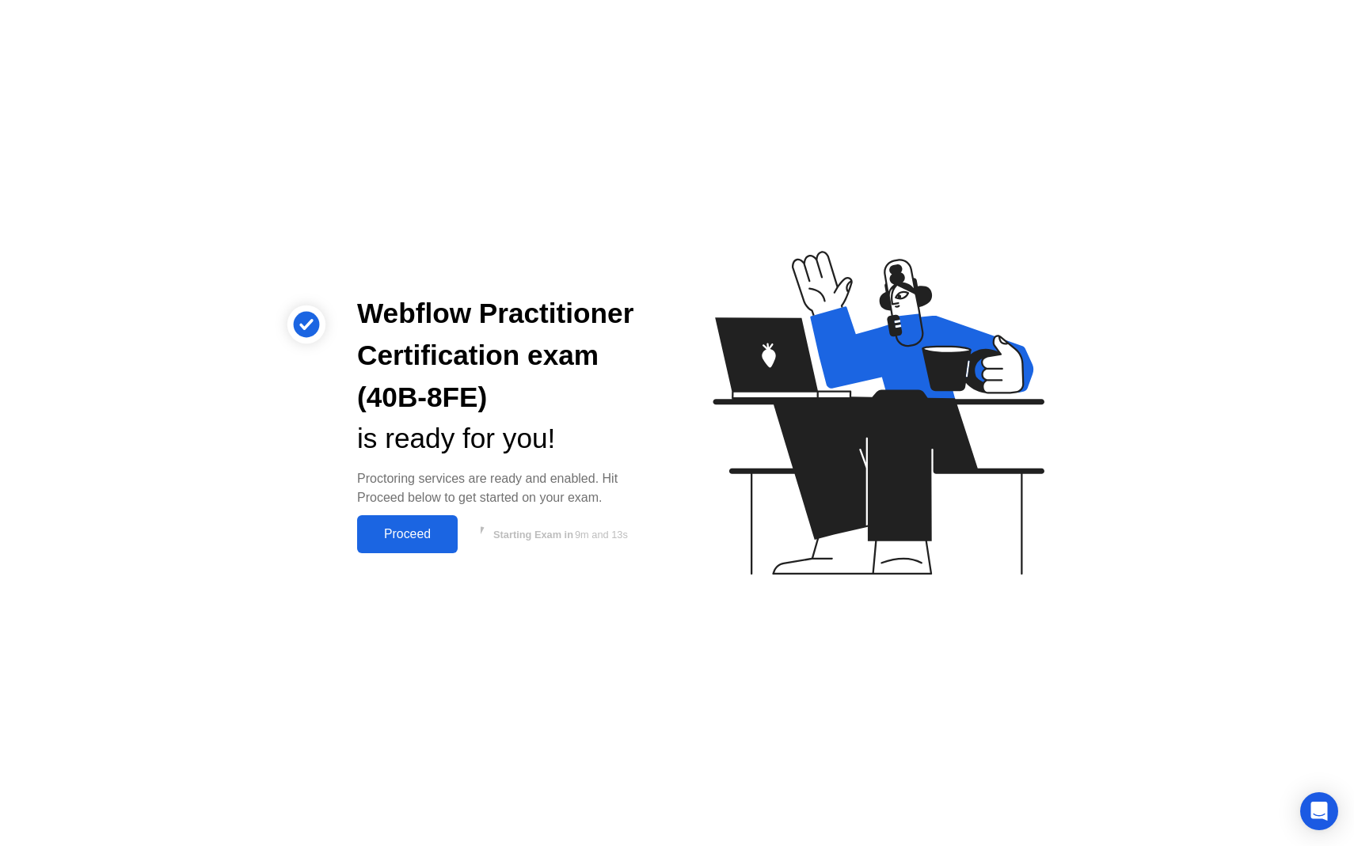
click at [409, 530] on div "Proceed" at bounding box center [407, 534] width 91 height 14
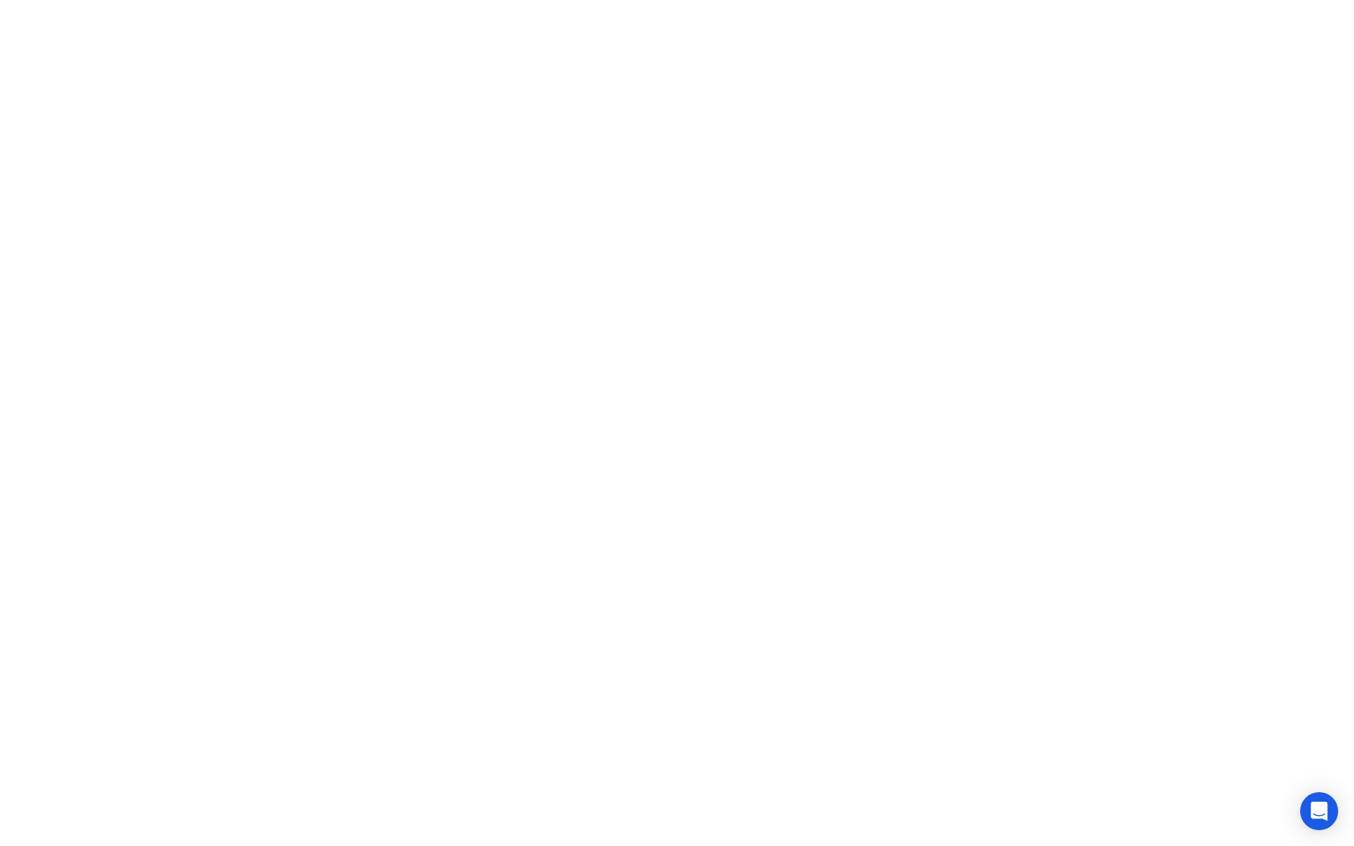
click div "Got it!"
click at [837, 821] on button "Exam Rules" at bounding box center [822, 821] width 84 height 14
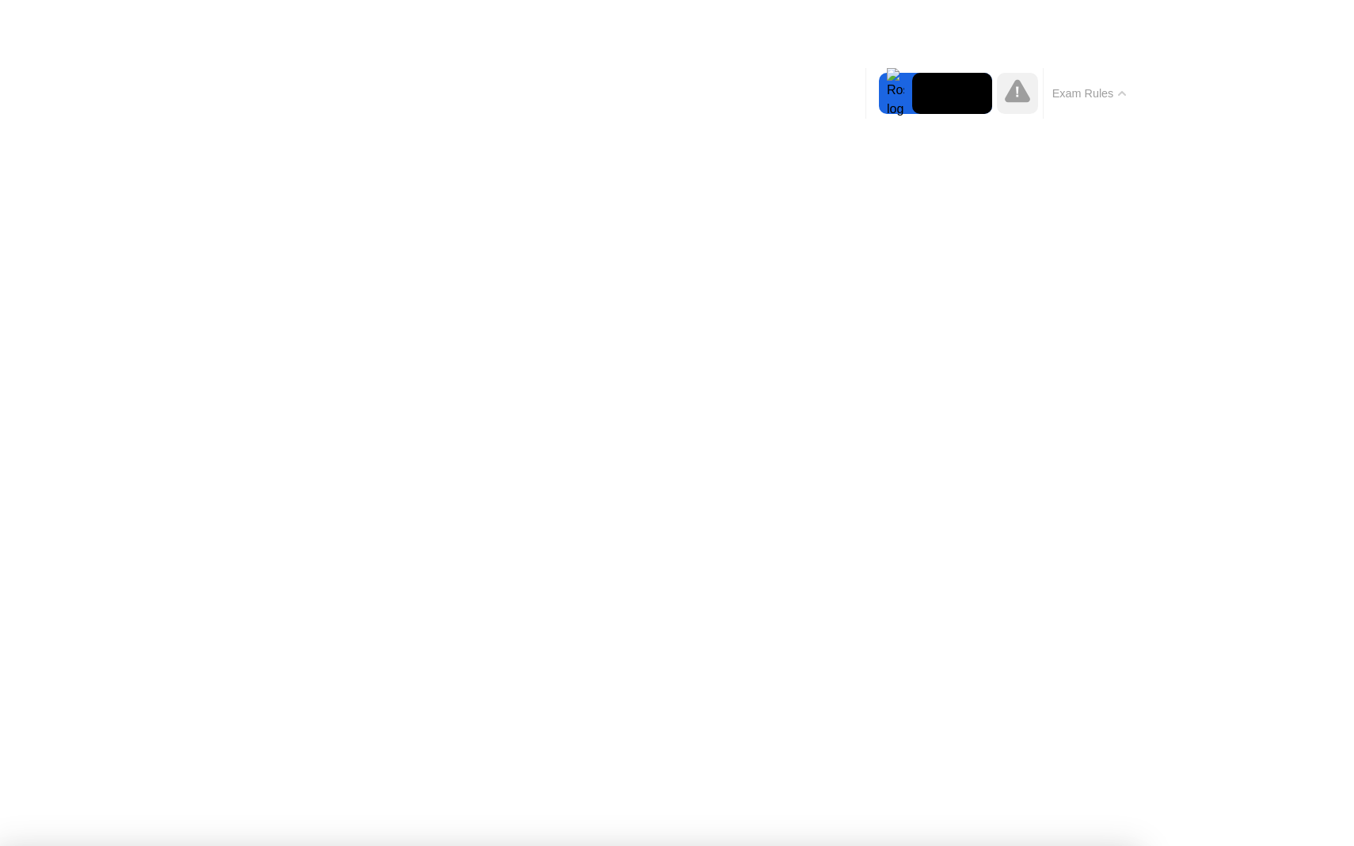
click at [1118, 95] on button "Exam Rules" at bounding box center [1089, 93] width 84 height 14
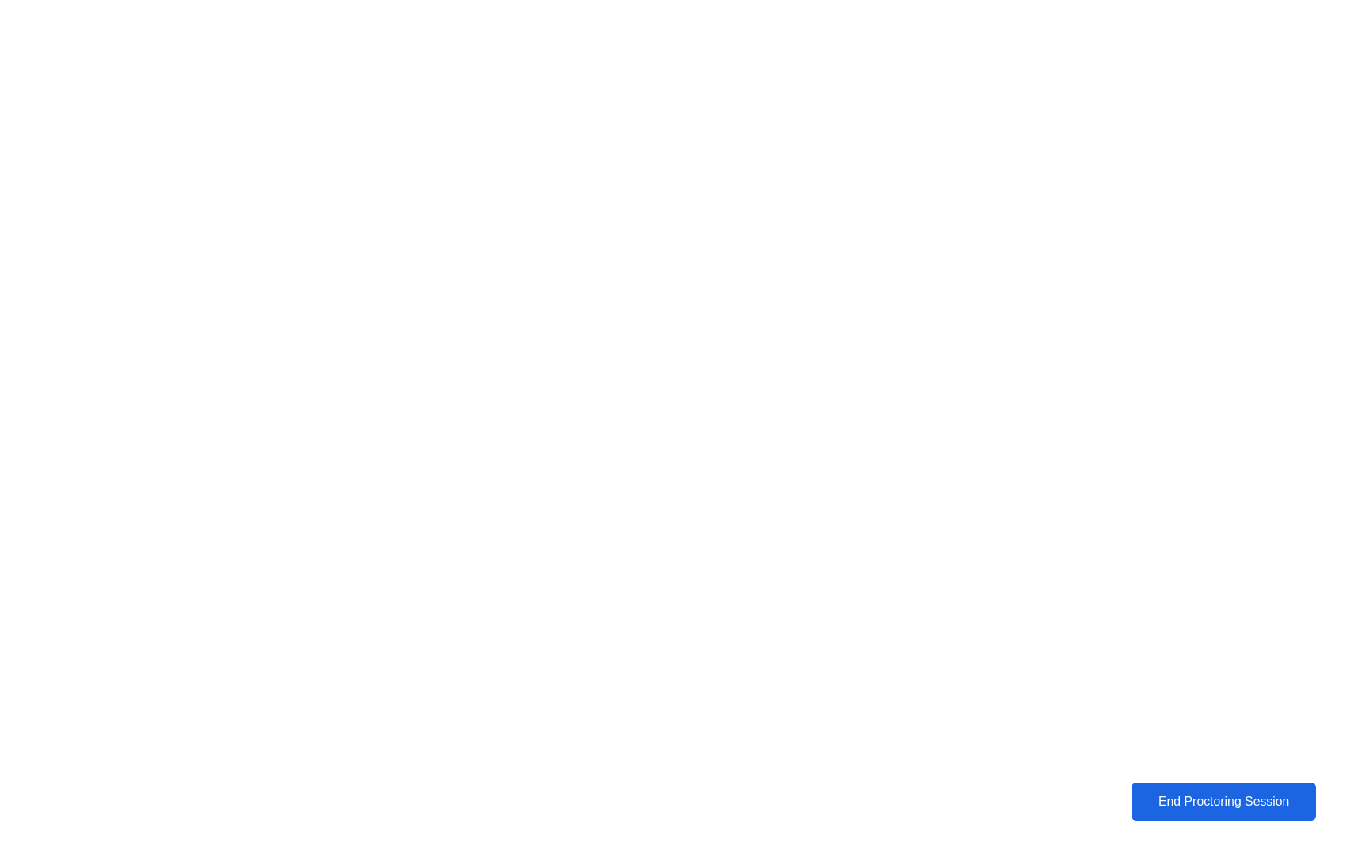
click at [1236, 806] on div "End Proctoring Session" at bounding box center [1223, 802] width 175 height 14
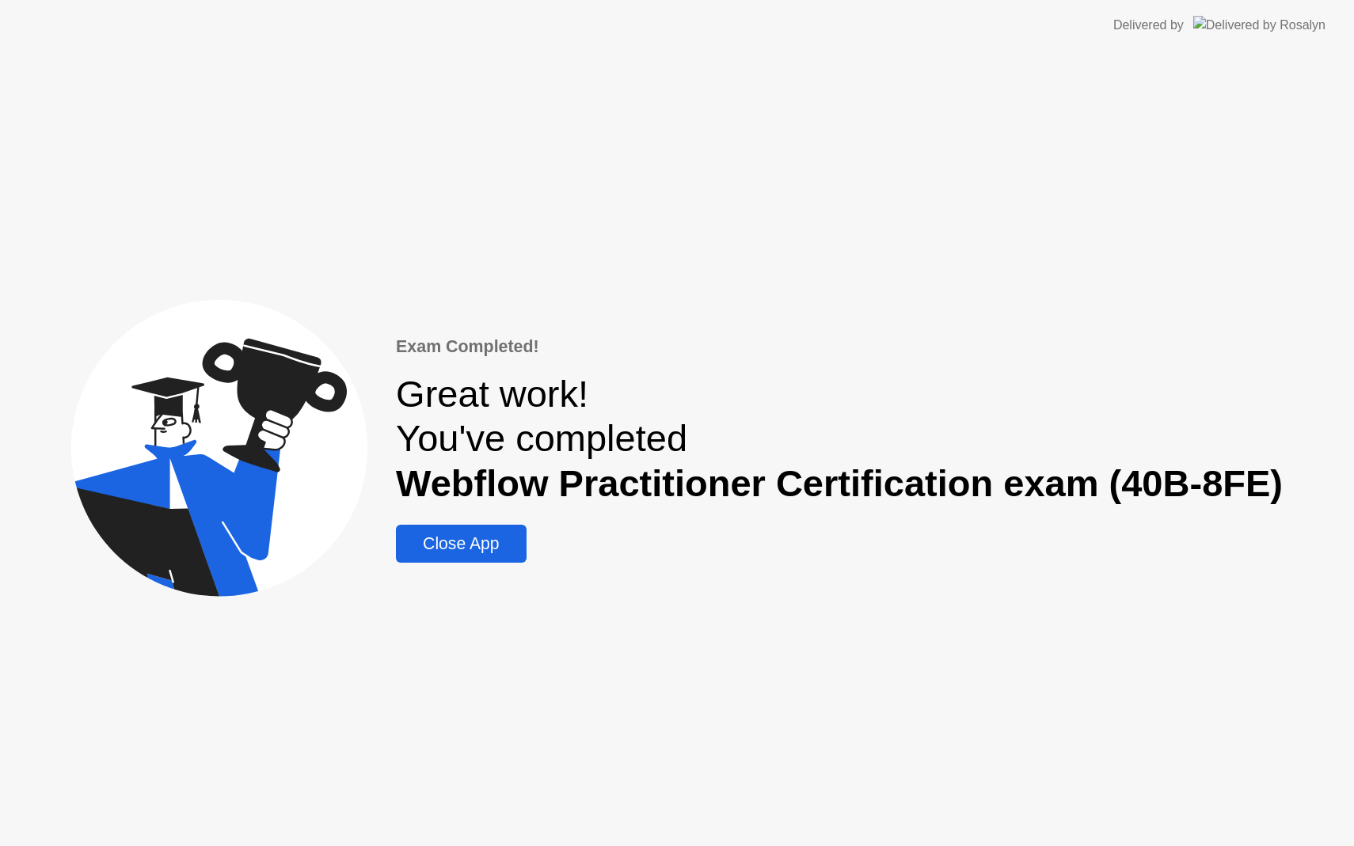
click at [479, 553] on div "Close App" at bounding box center [461, 543] width 120 height 19
